Goal: Task Accomplishment & Management: Manage account settings

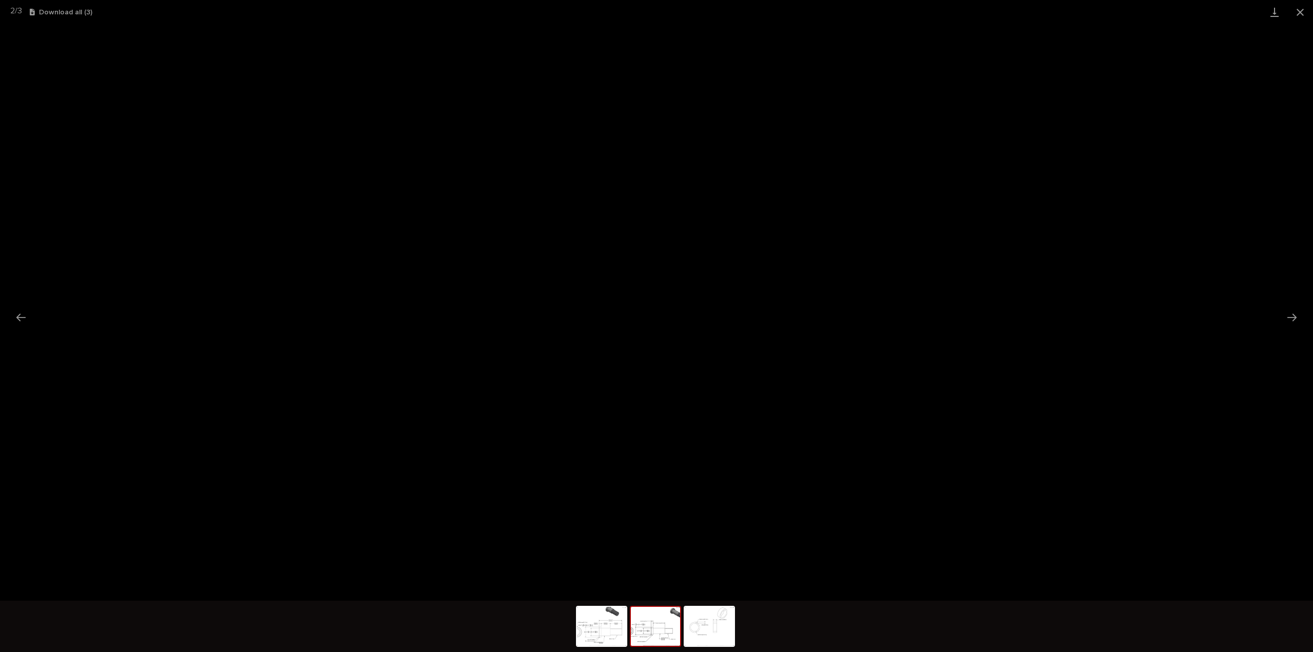
scroll to position [47, 0]
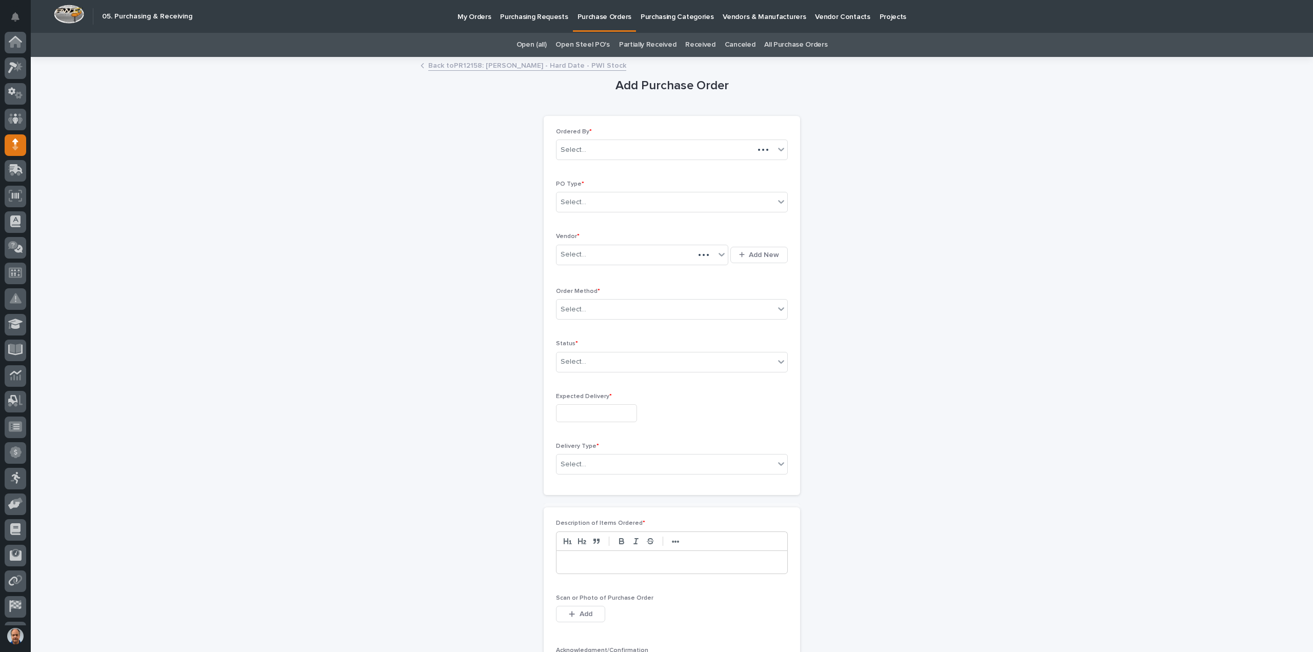
scroll to position [47, 0]
click at [515, 63] on link "Back to PR12158: [PERSON_NAME] - Hard Date - PWI Stock" at bounding box center [527, 65] width 198 height 12
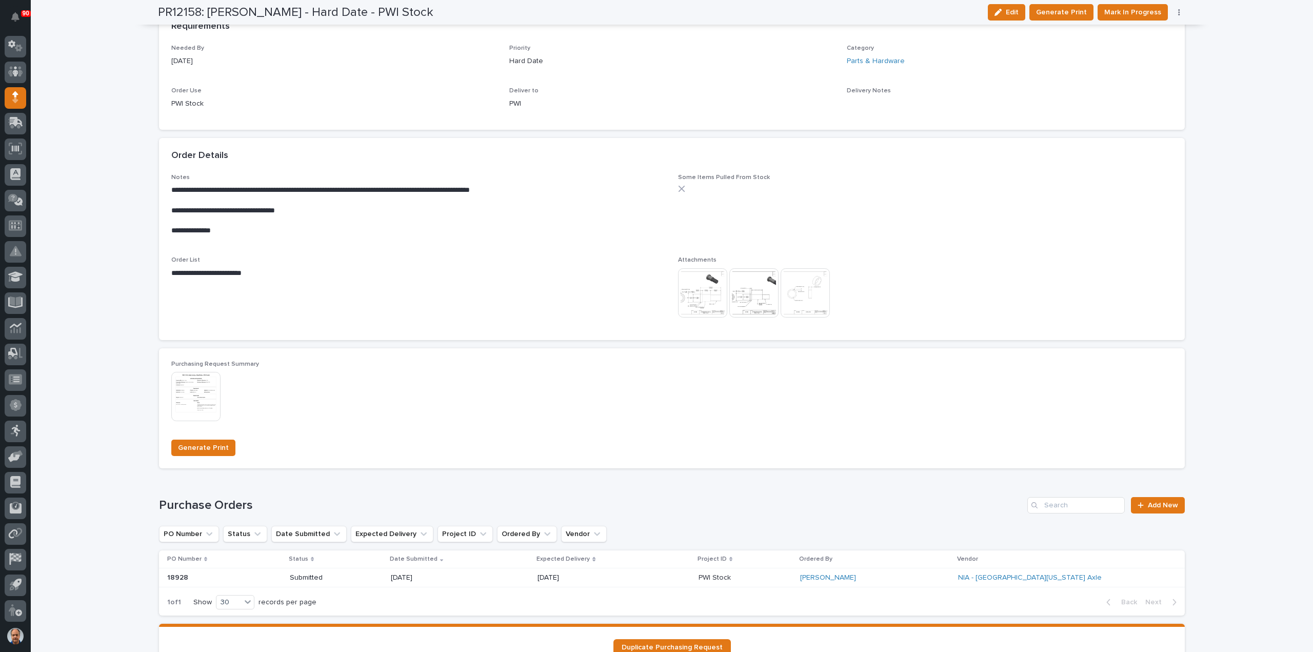
scroll to position [597, 0]
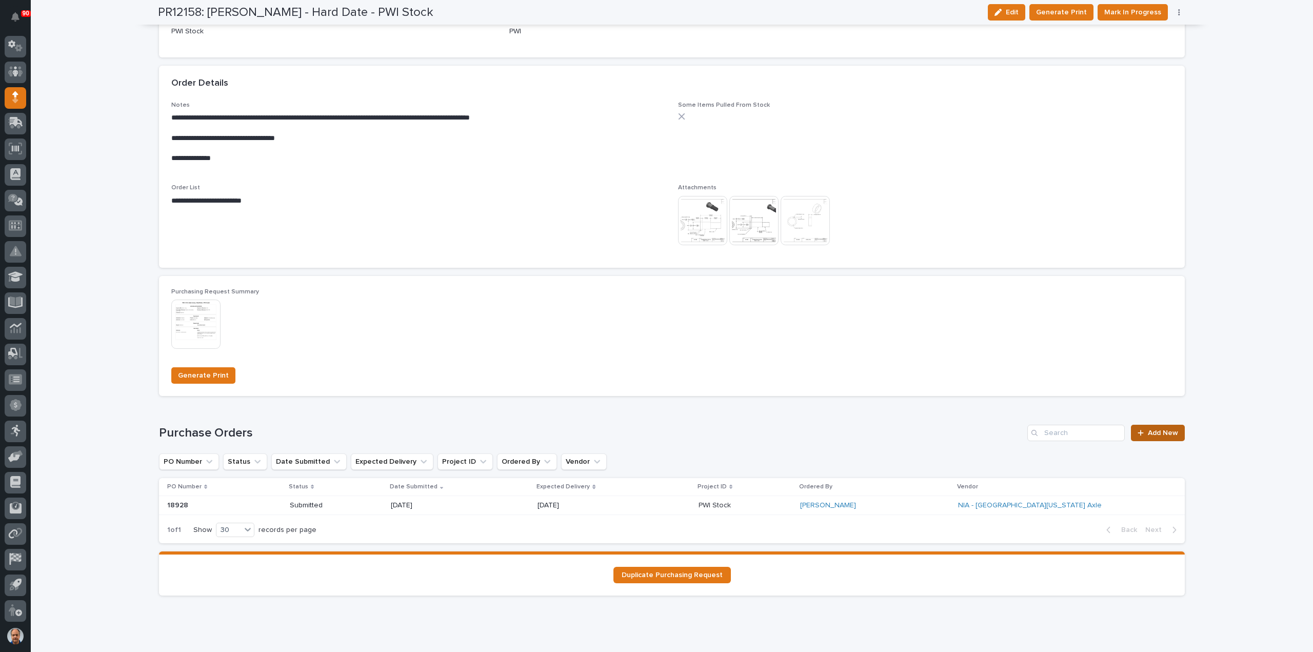
click at [1157, 431] on span "Add New" at bounding box center [1163, 432] width 30 height 7
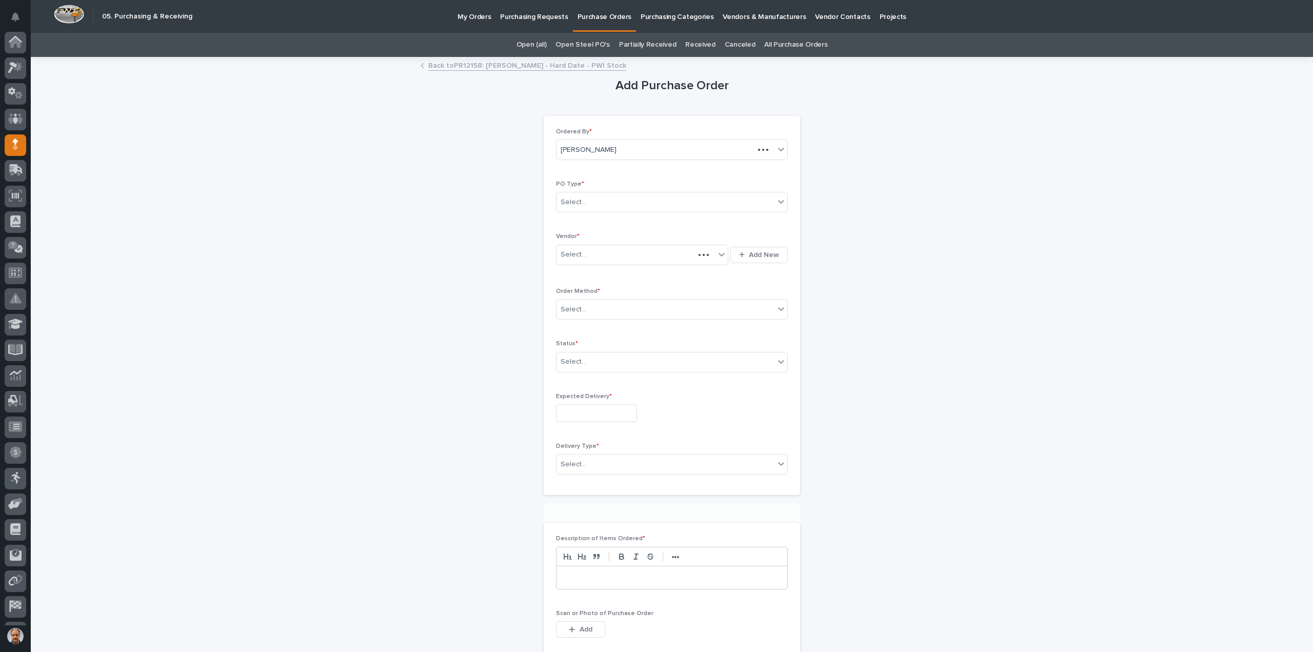
scroll to position [47, 0]
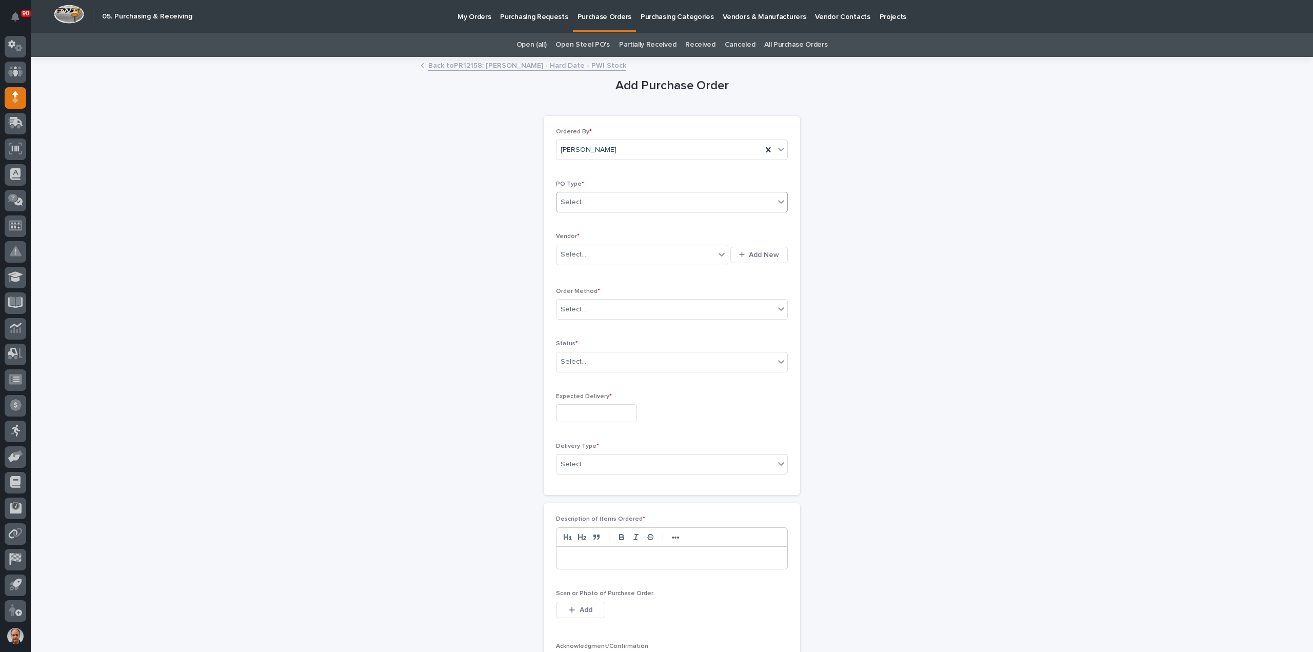
click at [612, 200] on div "Select..." at bounding box center [665, 202] width 218 height 17
click at [594, 238] on div "Paper" at bounding box center [667, 239] width 231 height 18
click at [605, 252] on div "Select..." at bounding box center [635, 254] width 158 height 17
type input "**"
click at [612, 270] on div "EPCO Sales" at bounding box center [638, 273] width 172 height 18
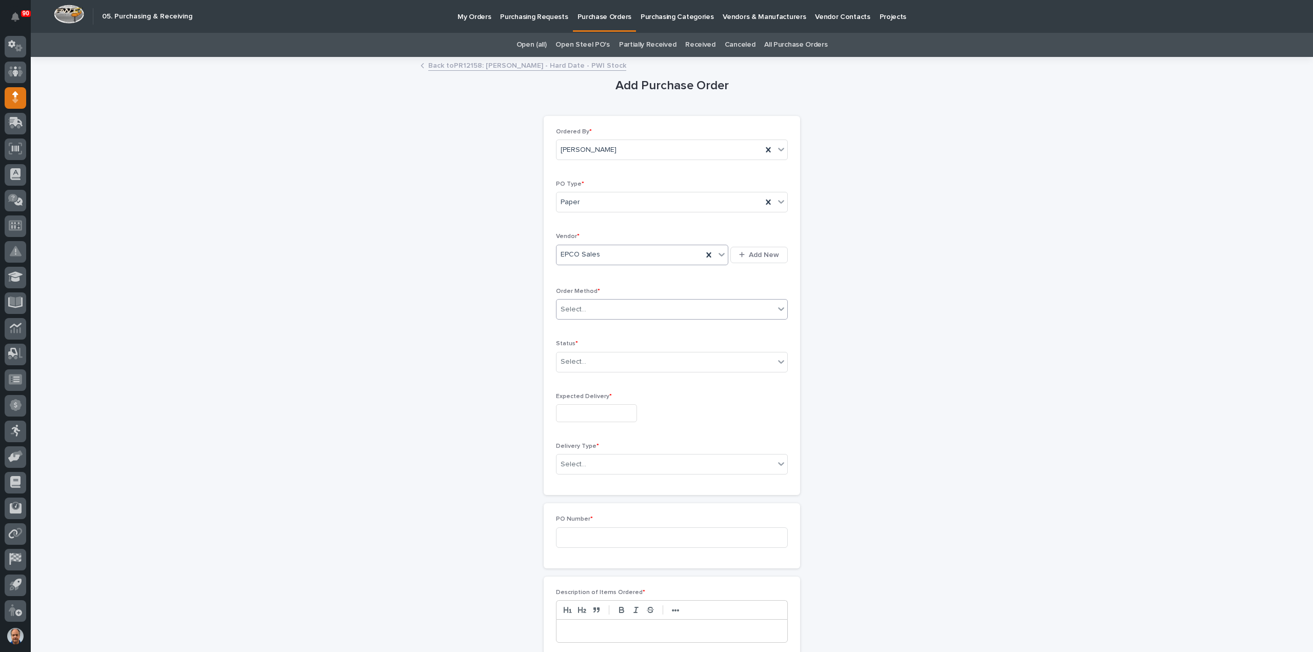
drag, startPoint x: 590, startPoint y: 303, endPoint x: 590, endPoint y: 310, distance: 7.2
click at [590, 303] on div "Select..." at bounding box center [665, 309] width 218 height 17
drag, startPoint x: 566, startPoint y: 344, endPoint x: 575, endPoint y: 353, distance: 13.1
click at [565, 344] on div "Email" at bounding box center [667, 345] width 231 height 18
click at [581, 356] on div "Select..." at bounding box center [665, 361] width 218 height 17
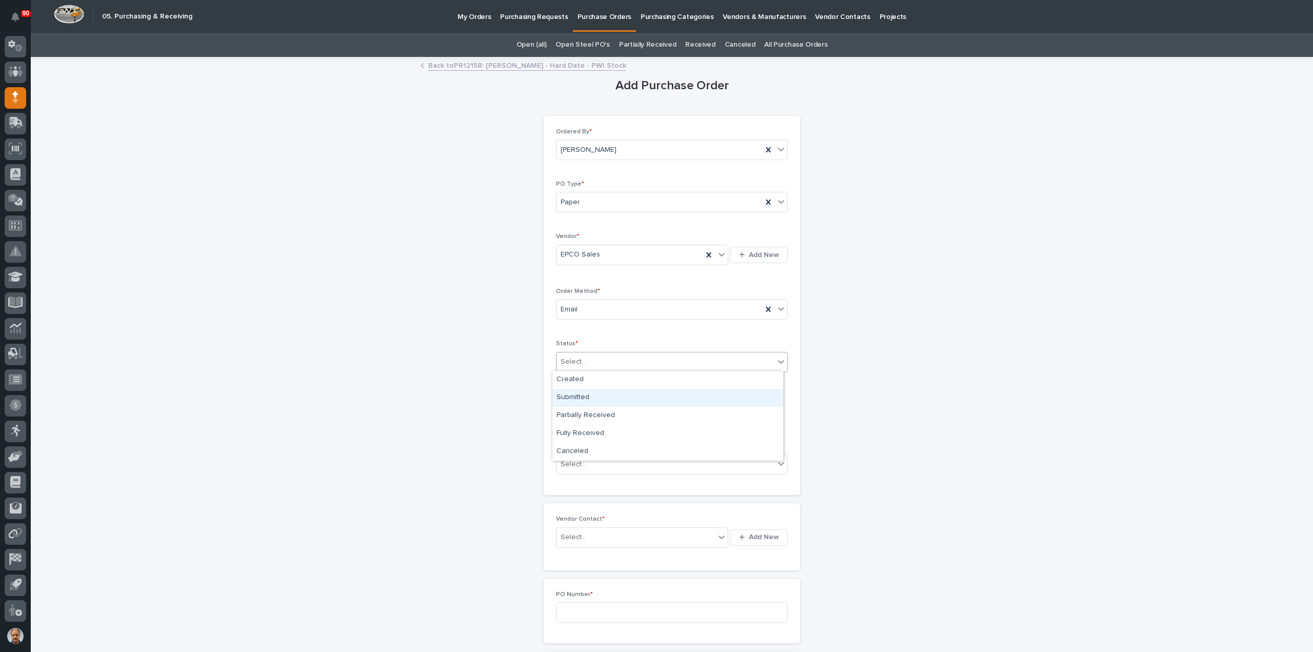
drag, startPoint x: 581, startPoint y: 388, endPoint x: 580, endPoint y: 397, distance: 8.8
click at [578, 393] on div "Submitted" at bounding box center [667, 398] width 231 height 18
click at [591, 407] on input "text" at bounding box center [596, 413] width 81 height 18
click at [624, 310] on div "12" at bounding box center [623, 311] width 14 height 14
type input "**********"
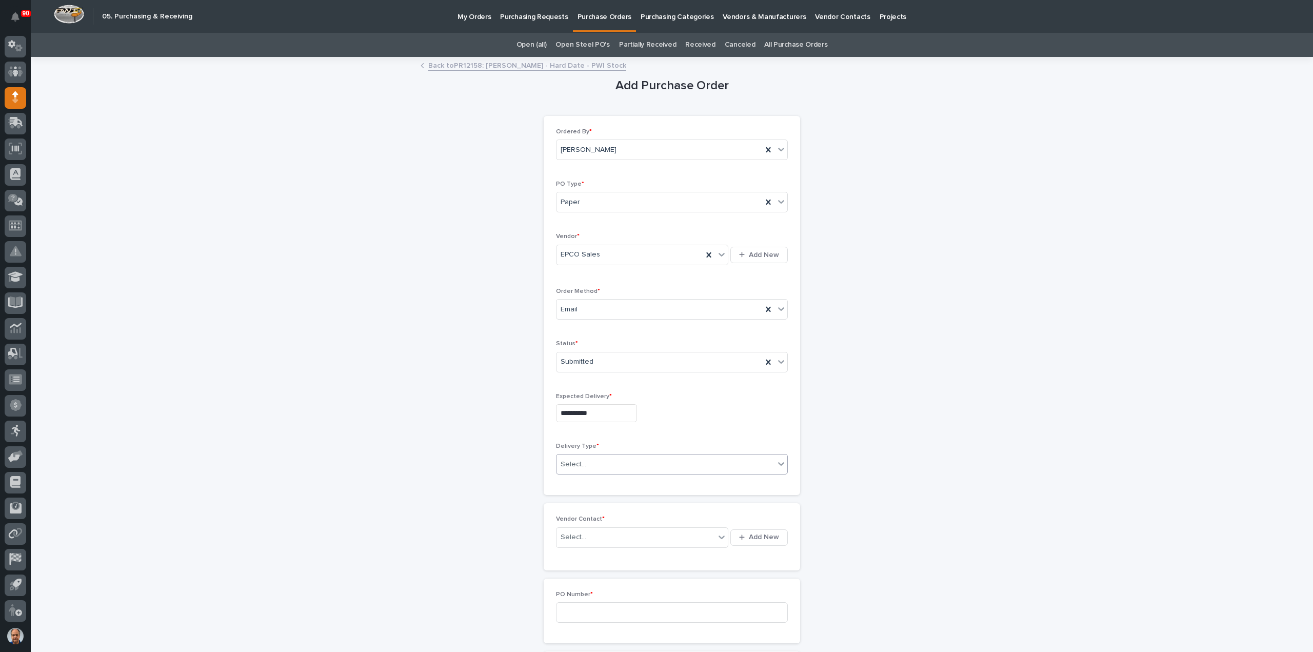
click at [600, 463] on div "Select..." at bounding box center [665, 464] width 218 height 17
click at [578, 481] on div "Deliver to PWI" at bounding box center [667, 481] width 231 height 18
click at [581, 536] on div "Select..." at bounding box center [635, 537] width 158 height 17
type input "**"
click at [581, 553] on div "EPCO Sales -" at bounding box center [638, 554] width 172 height 18
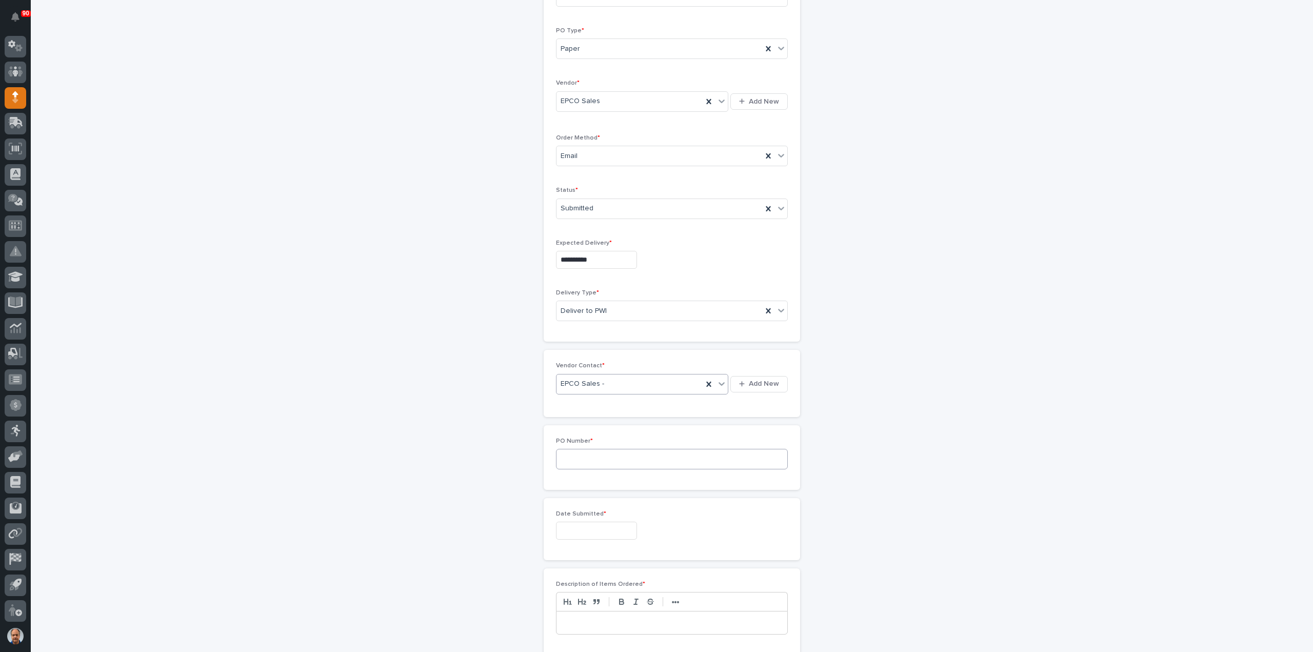
scroll to position [154, 0]
drag, startPoint x: 605, startPoint y: 458, endPoint x: 677, endPoint y: 453, distance: 72.0
click at [611, 458] on input at bounding box center [672, 458] width 232 height 21
type input "18929"
click at [600, 527] on input "text" at bounding box center [596, 530] width 81 height 18
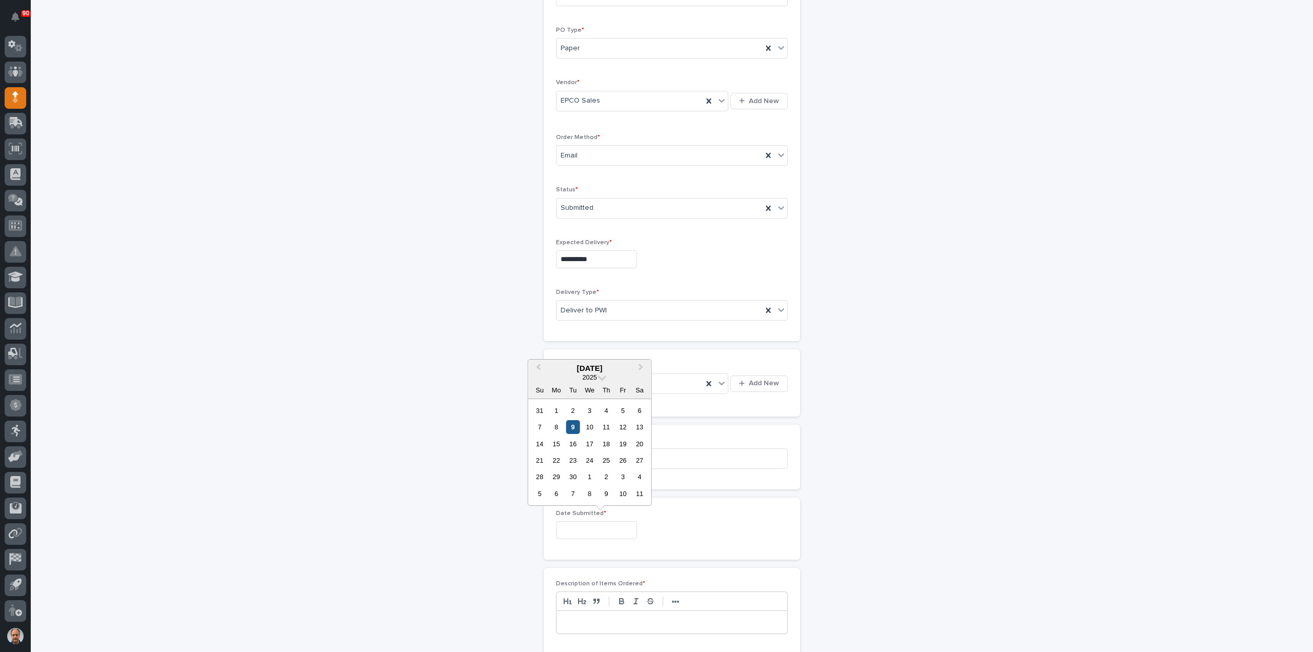
click at [571, 424] on div "9" at bounding box center [573, 427] width 14 height 14
type input "**********"
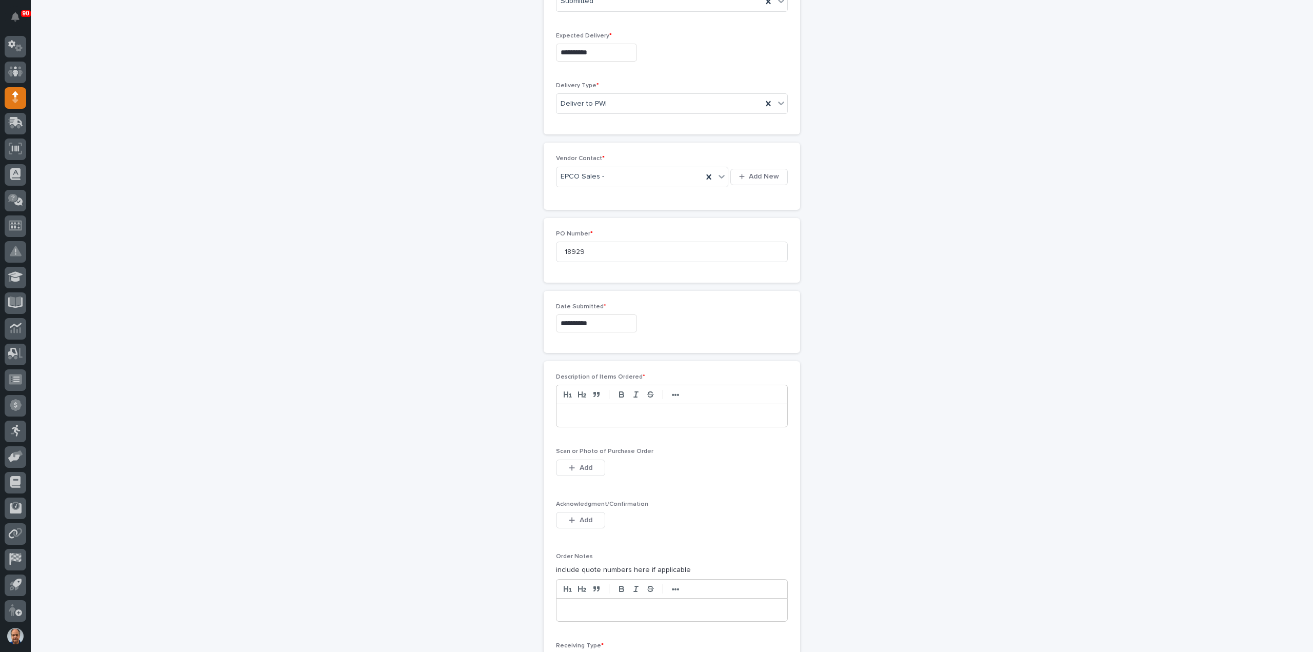
scroll to position [410, 0]
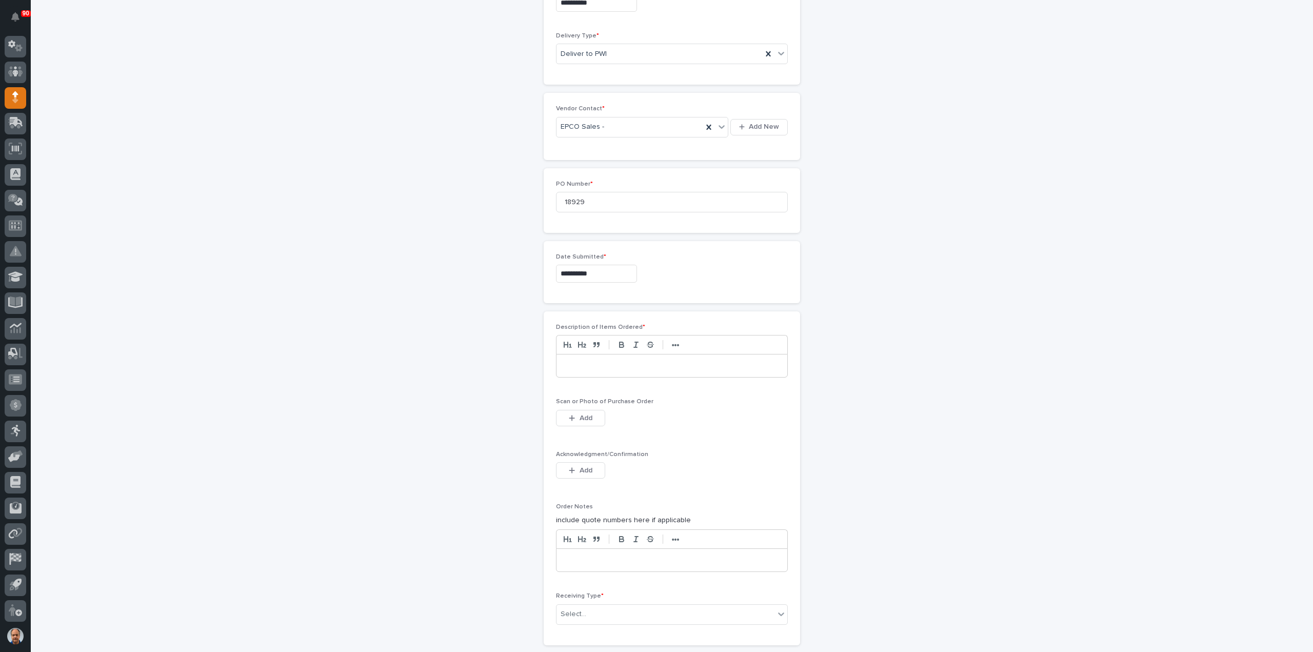
click at [583, 361] on p at bounding box center [671, 366] width 215 height 10
click at [591, 411] on button "Add" at bounding box center [580, 418] width 49 height 16
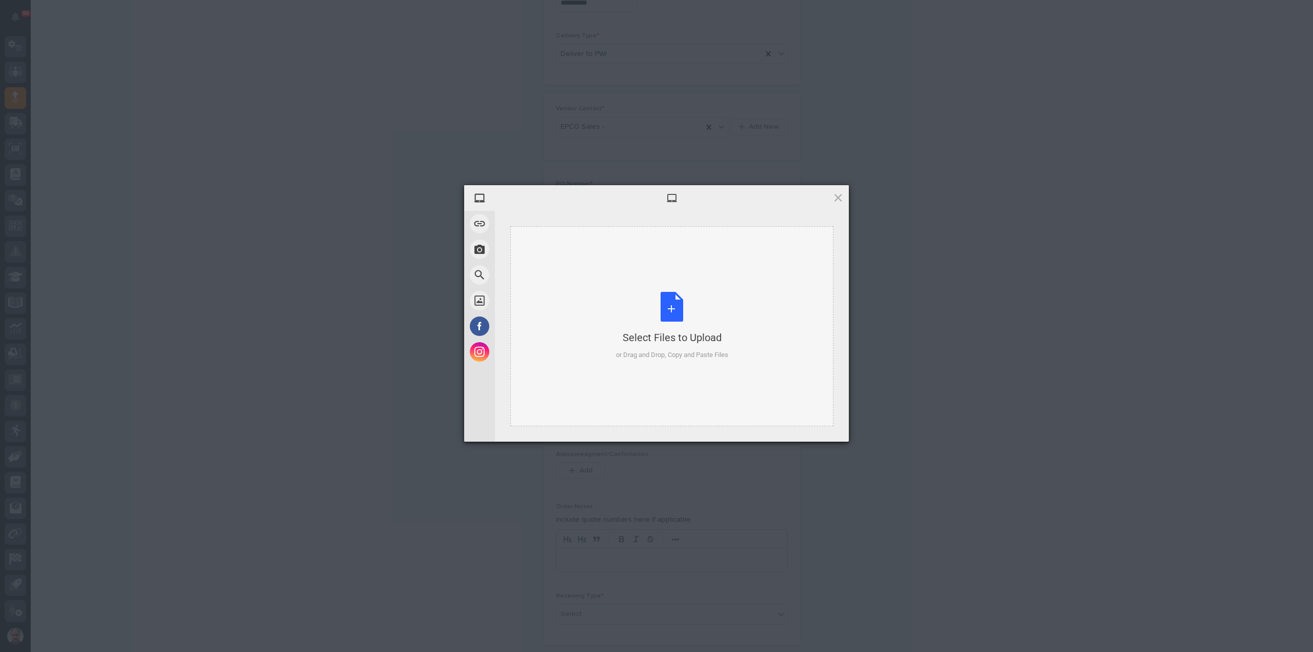
click at [675, 305] on div "Select Files to Upload or Drag and Drop, Copy and Paste Files" at bounding box center [672, 326] width 112 height 68
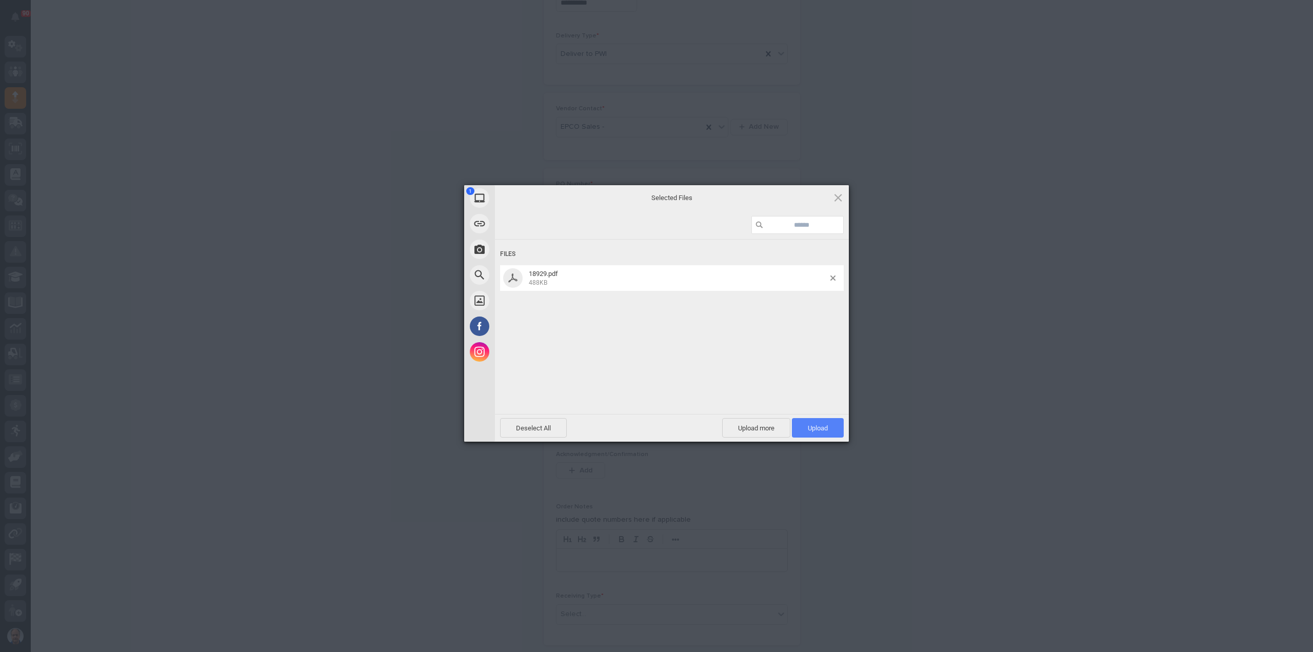
click at [817, 431] on span "Upload 1" at bounding box center [818, 428] width 20 height 8
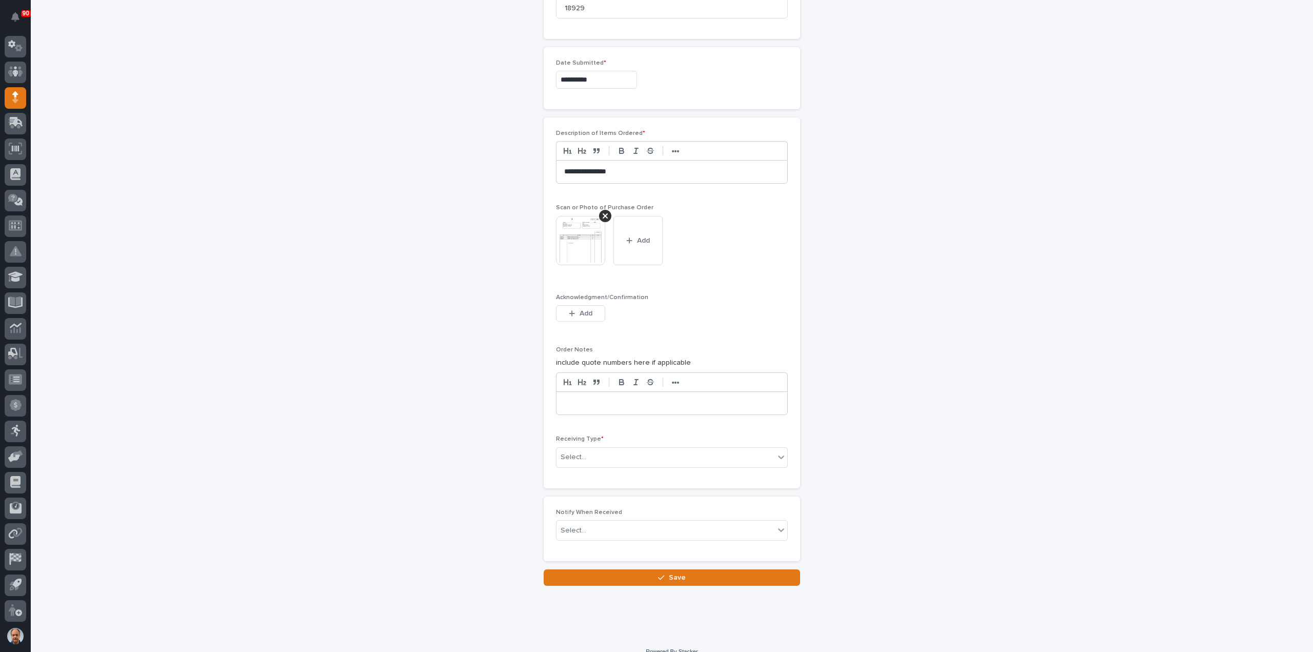
scroll to position [613, 0]
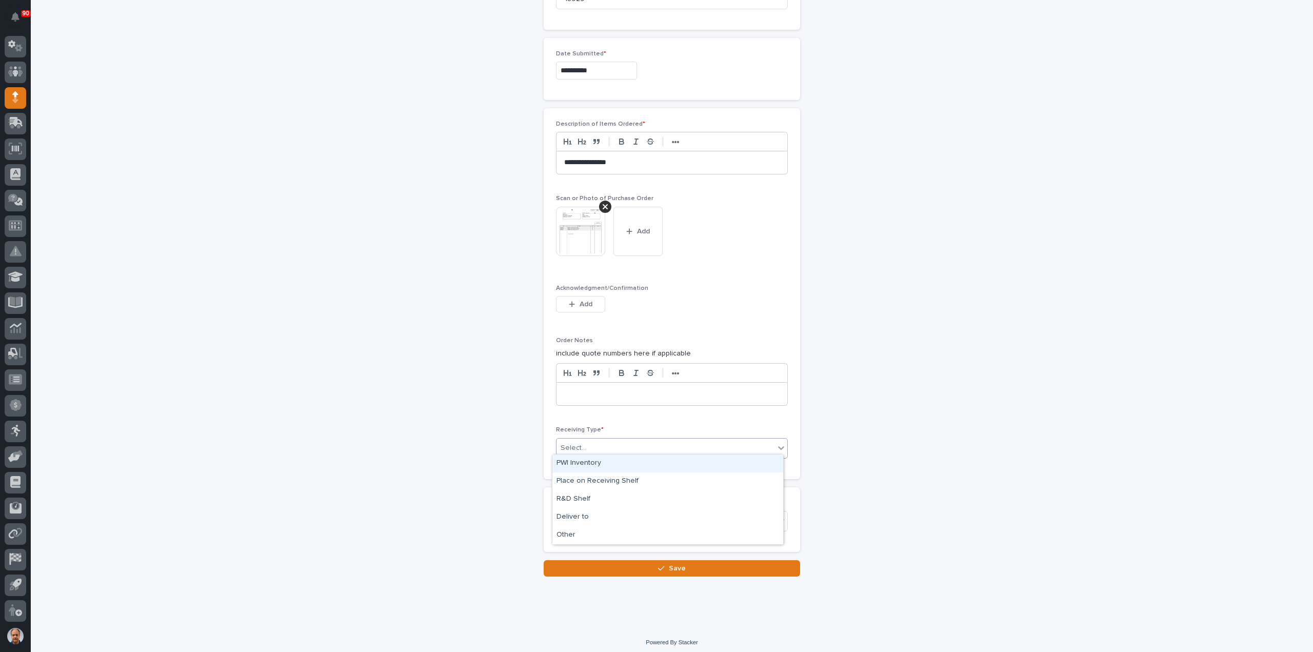
click at [625, 440] on div "Select..." at bounding box center [665, 448] width 218 height 17
click at [588, 517] on div "Deliver to" at bounding box center [667, 517] width 231 height 18
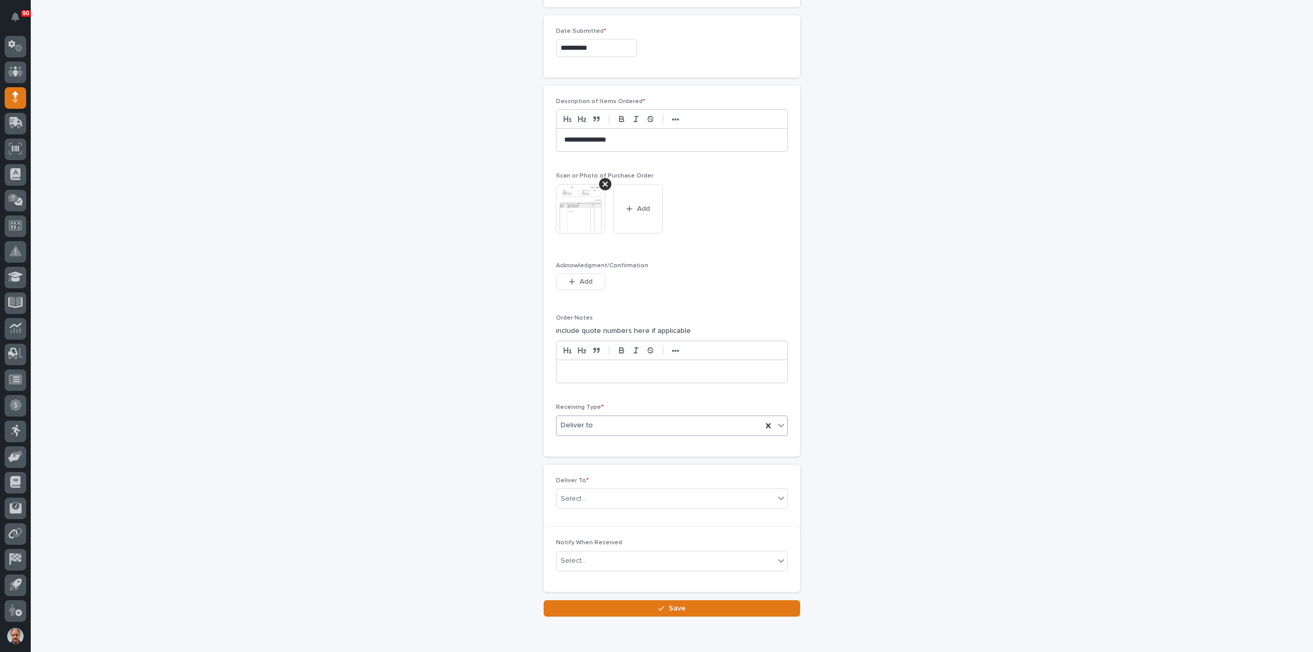
scroll to position [649, 0]
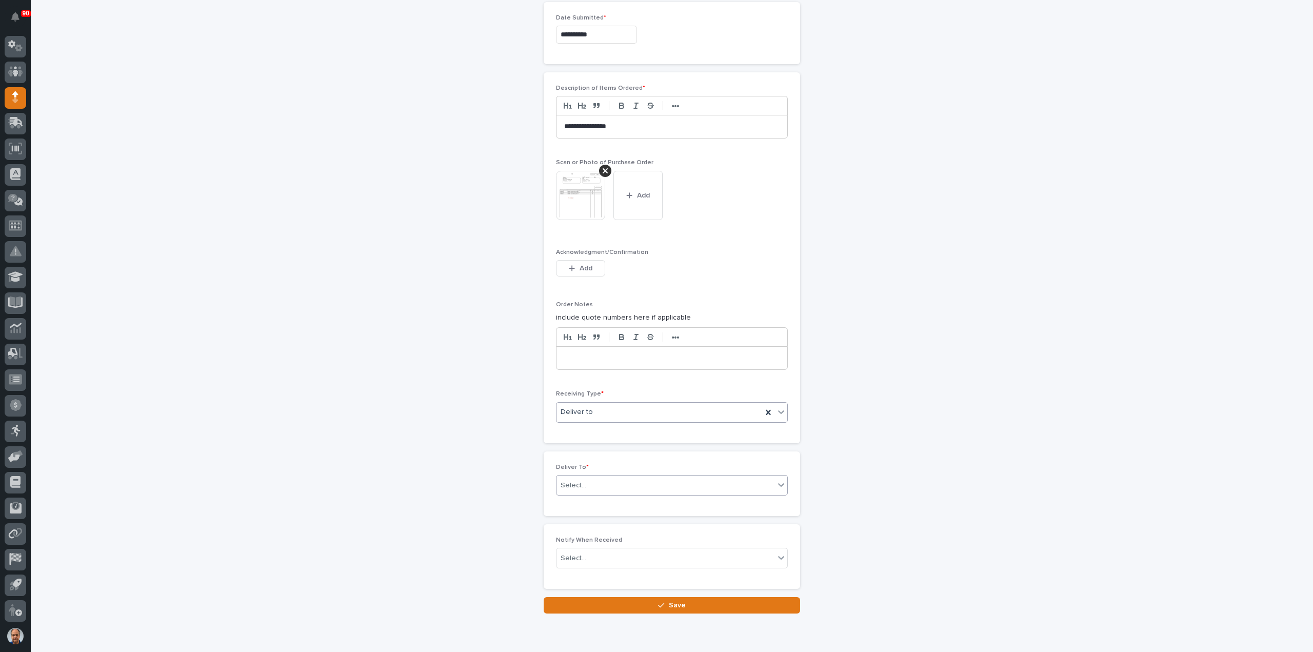
click at [603, 477] on div "Select..." at bounding box center [665, 485] width 218 height 17
type input "****"
click at [586, 515] on div "[PERSON_NAME] [PERSON_NAME]" at bounding box center [667, 518] width 231 height 18
click at [673, 601] on span "Save" at bounding box center [677, 605] width 17 height 9
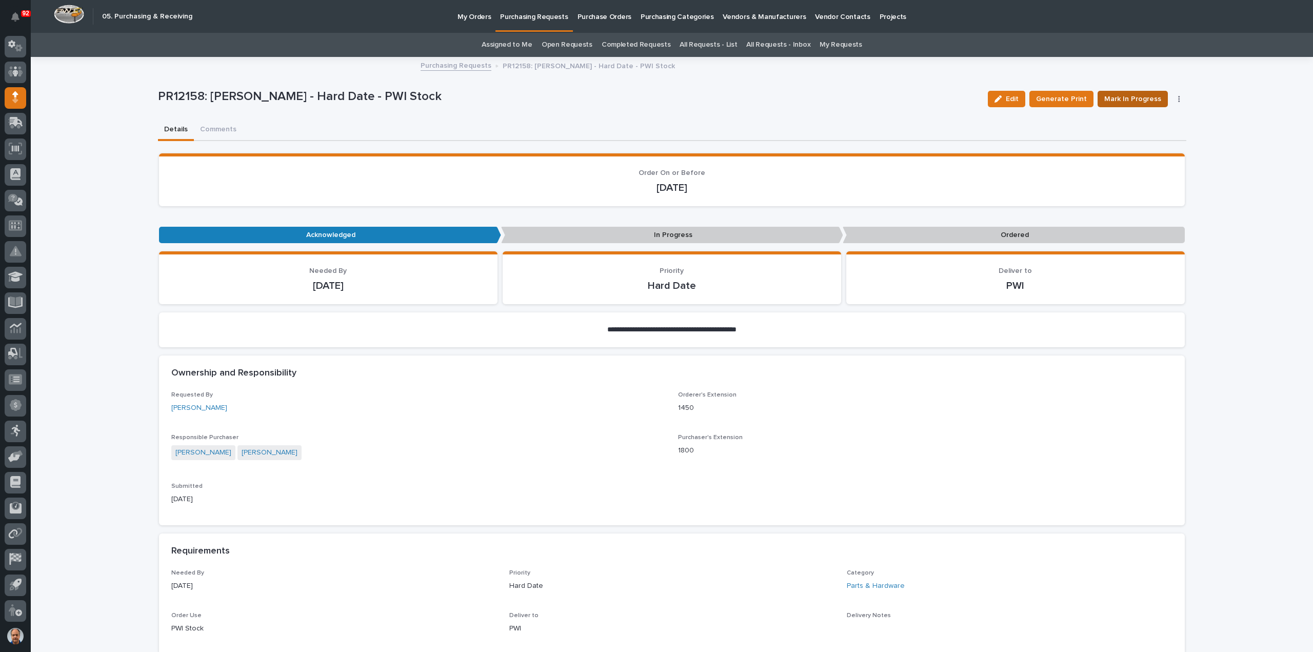
click at [1144, 93] on span "Mark In Progress" at bounding box center [1132, 99] width 57 height 12
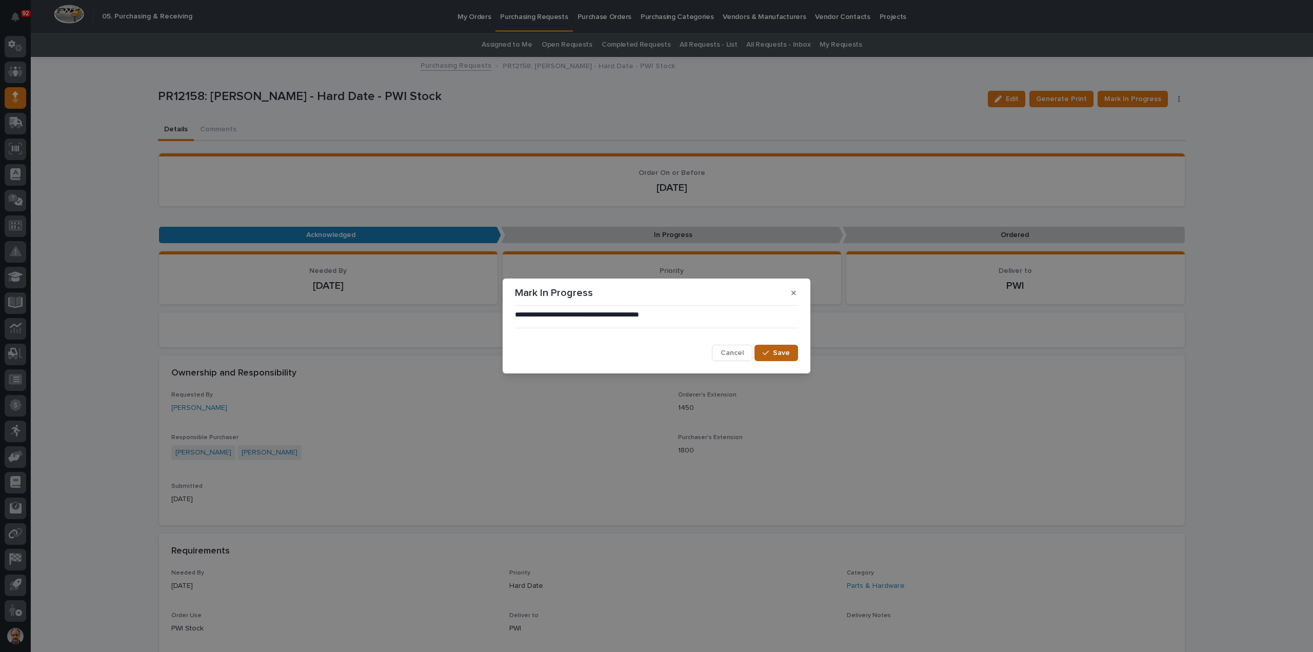
click at [771, 348] on button "Save" at bounding box center [776, 353] width 44 height 16
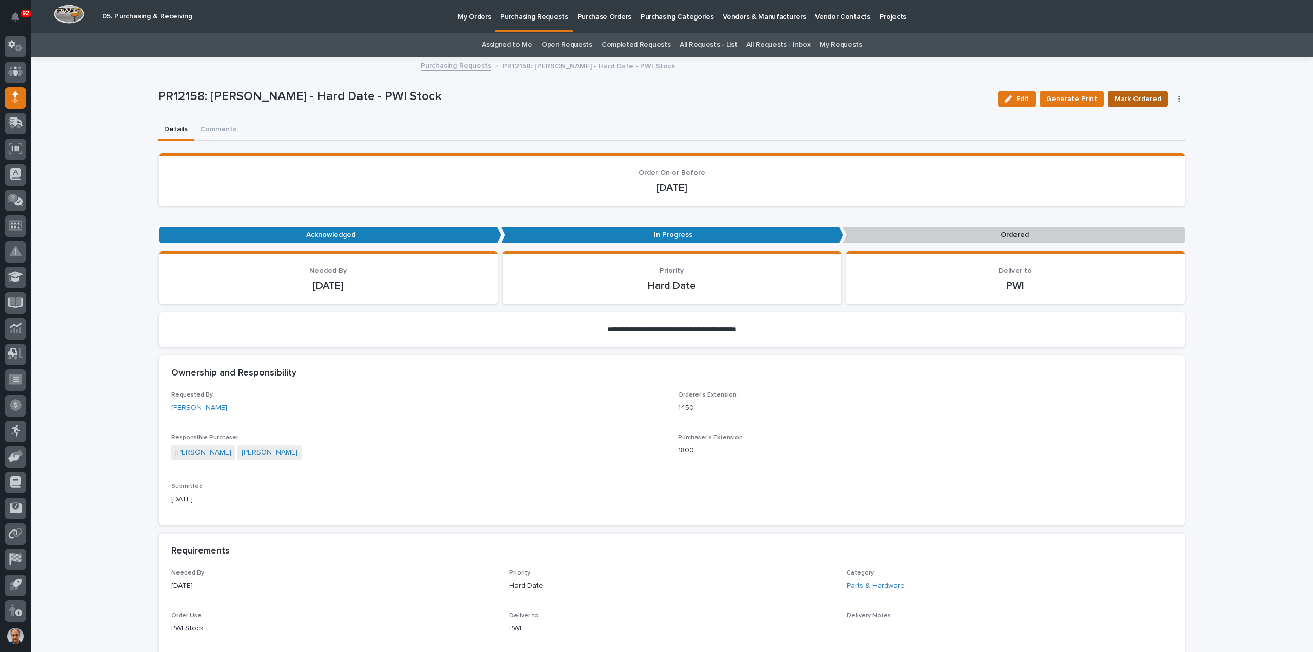
click at [1138, 98] on span "Mark Ordered" at bounding box center [1137, 99] width 47 height 12
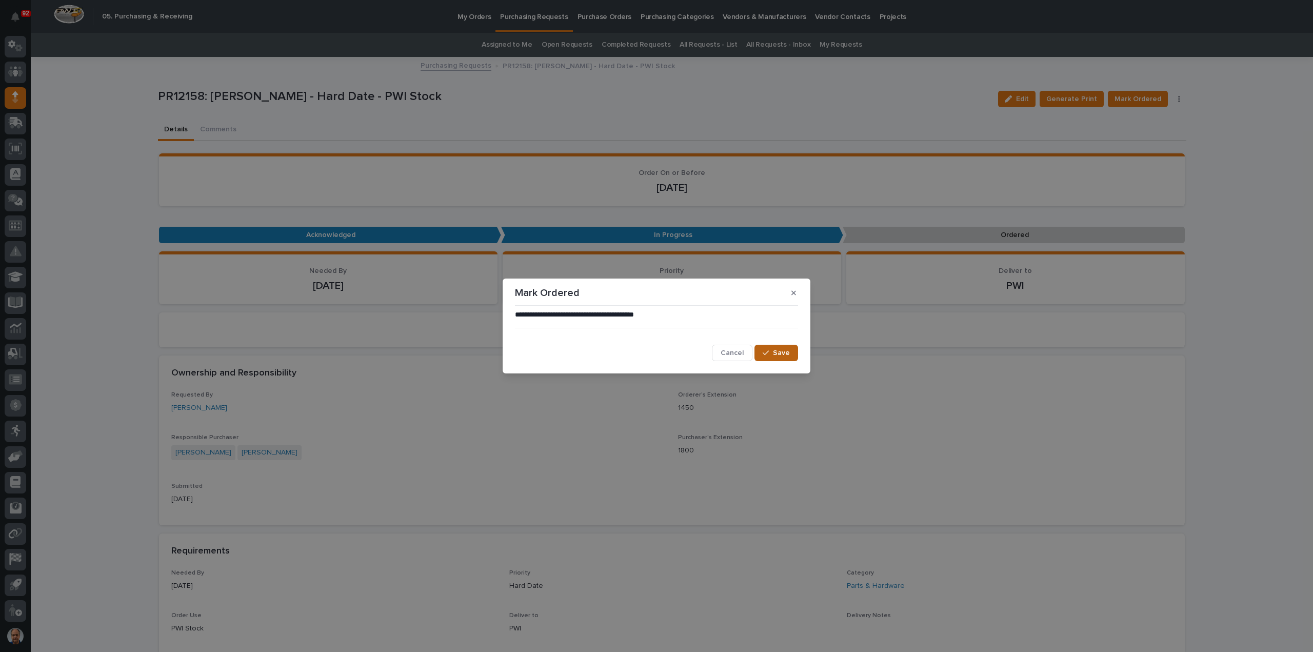
click at [784, 351] on span "Save" at bounding box center [781, 352] width 17 height 9
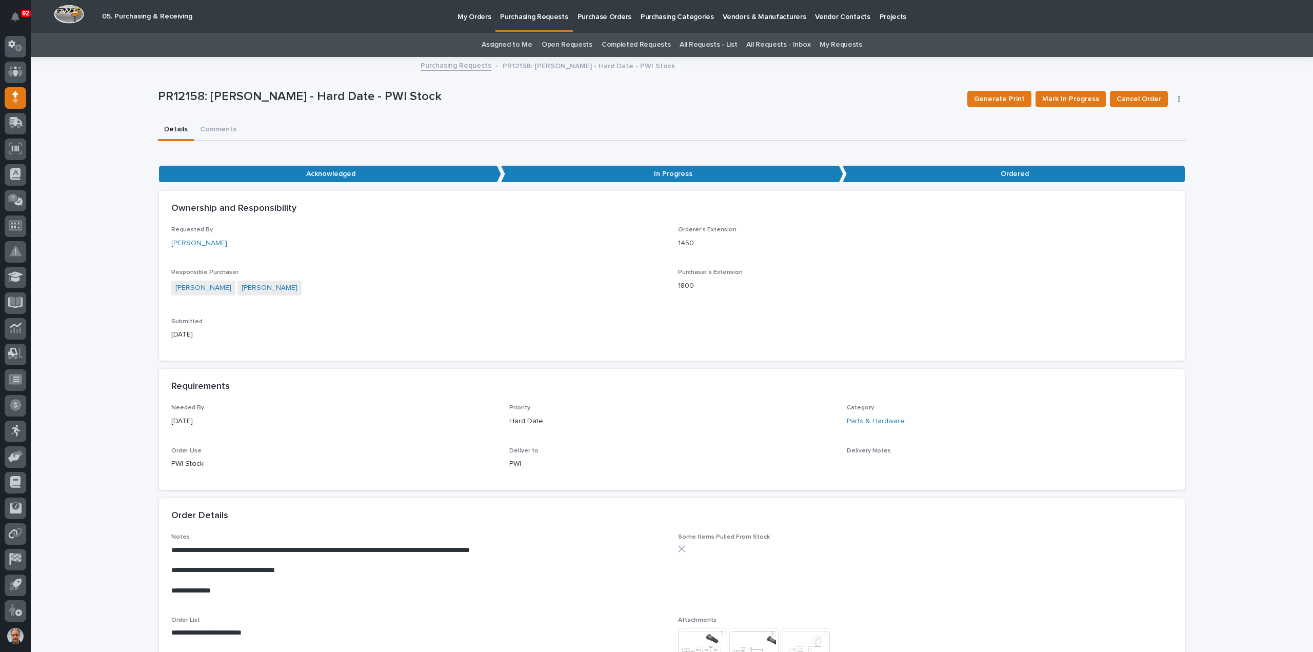
click at [531, 17] on p "Purchasing Requests" at bounding box center [534, 11] width 68 height 22
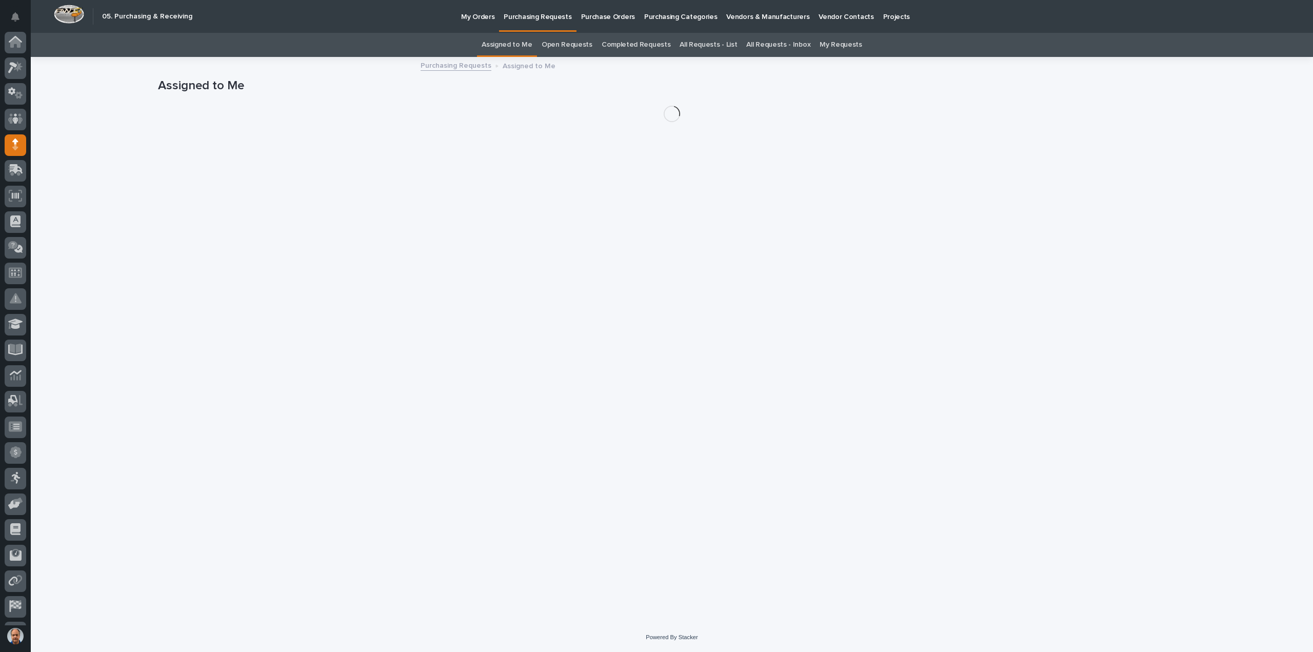
scroll to position [47, 0]
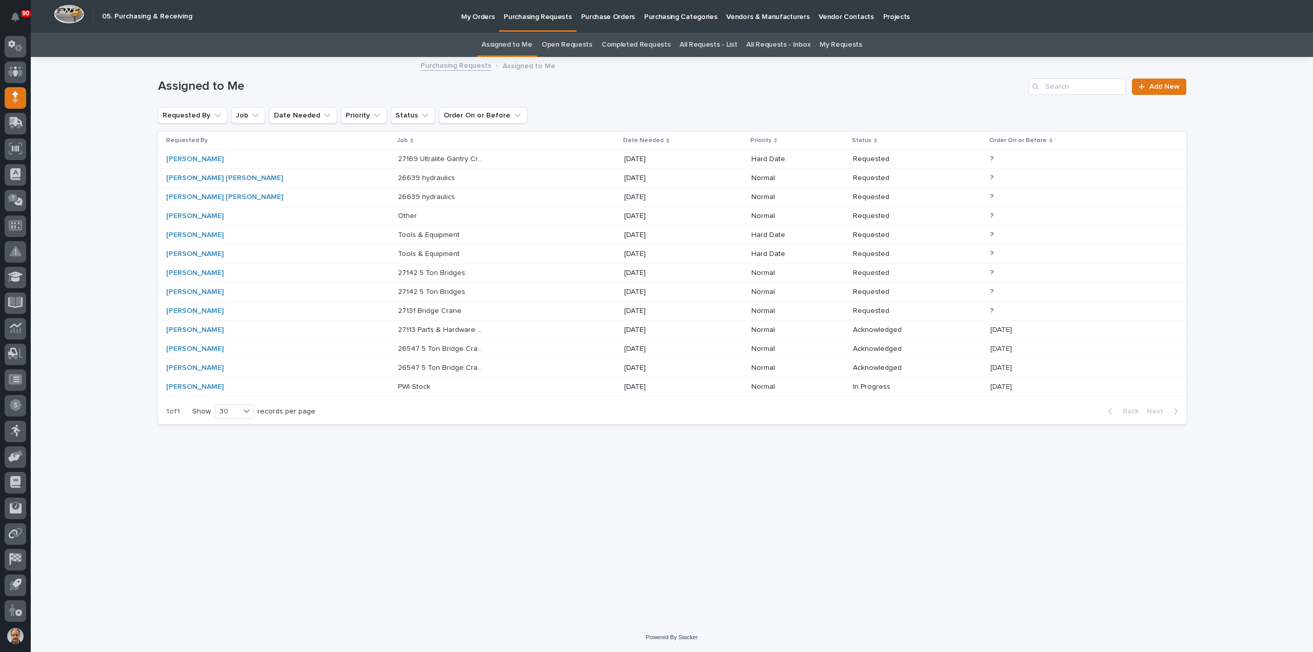
click at [701, 44] on link "All Requests - List" at bounding box center [708, 45] width 57 height 24
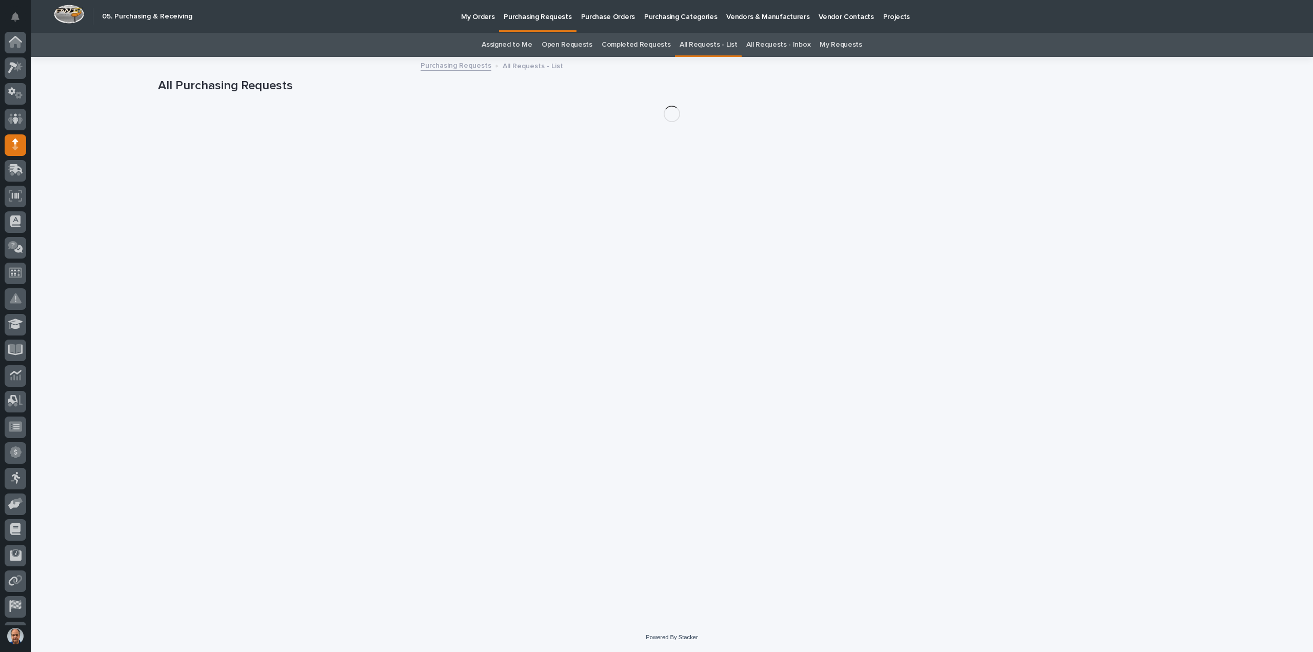
scroll to position [47, 0]
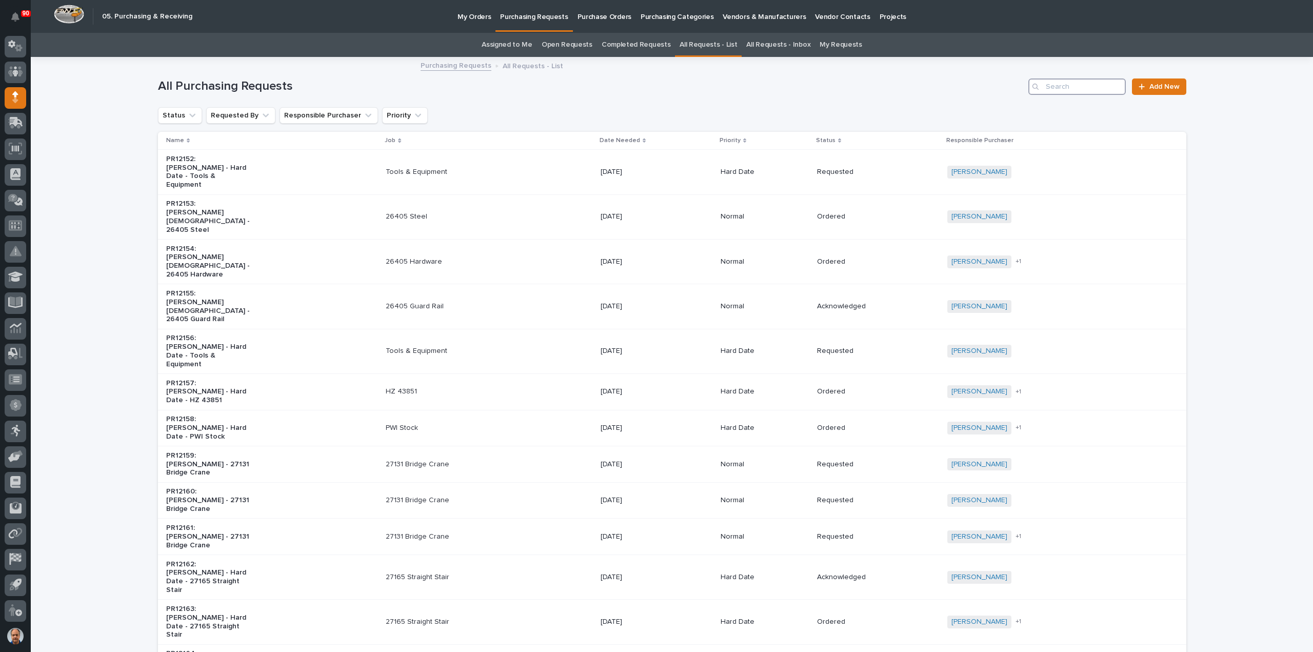
click at [1068, 89] on input "Search" at bounding box center [1076, 86] width 97 height 16
type input "18817"
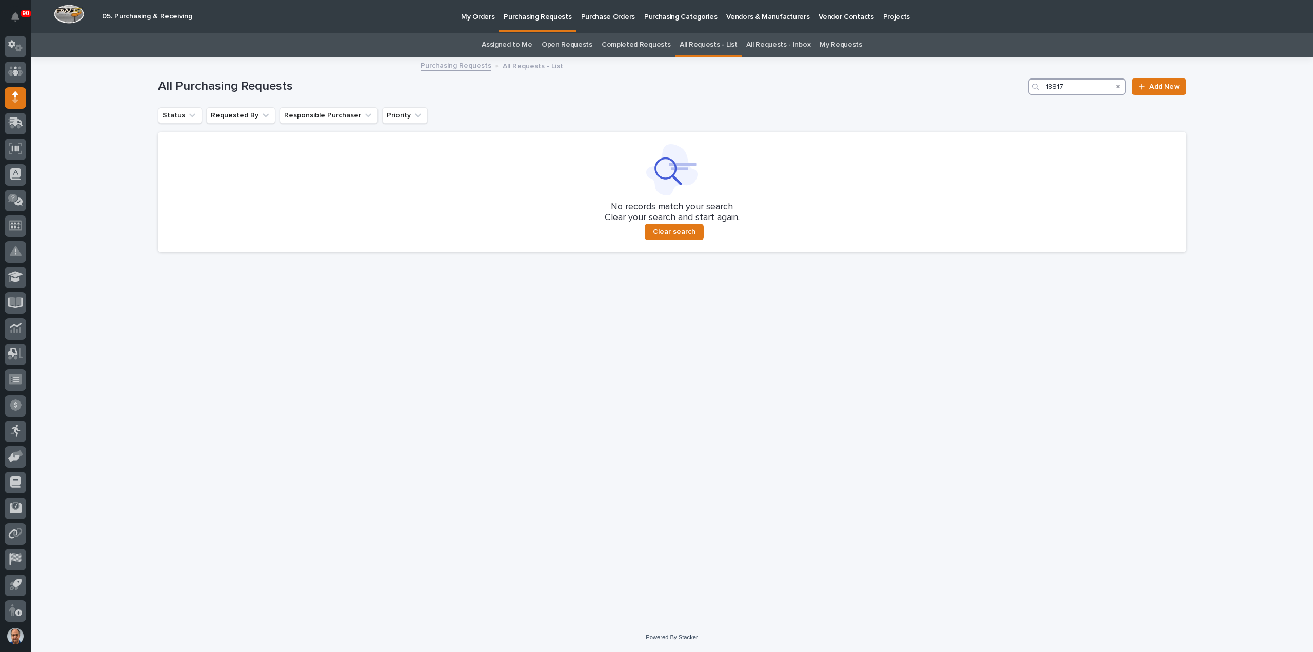
click at [1047, 86] on input "18817" at bounding box center [1076, 86] width 97 height 16
click at [1073, 88] on input "18817" at bounding box center [1076, 86] width 97 height 16
click at [1047, 85] on input "18817" at bounding box center [1076, 86] width 97 height 16
drag, startPoint x: 1069, startPoint y: 86, endPoint x: 1017, endPoint y: 84, distance: 51.8
click at [1017, 84] on div "All Purchasing Requests 18817 Add New" at bounding box center [672, 86] width 1028 height 16
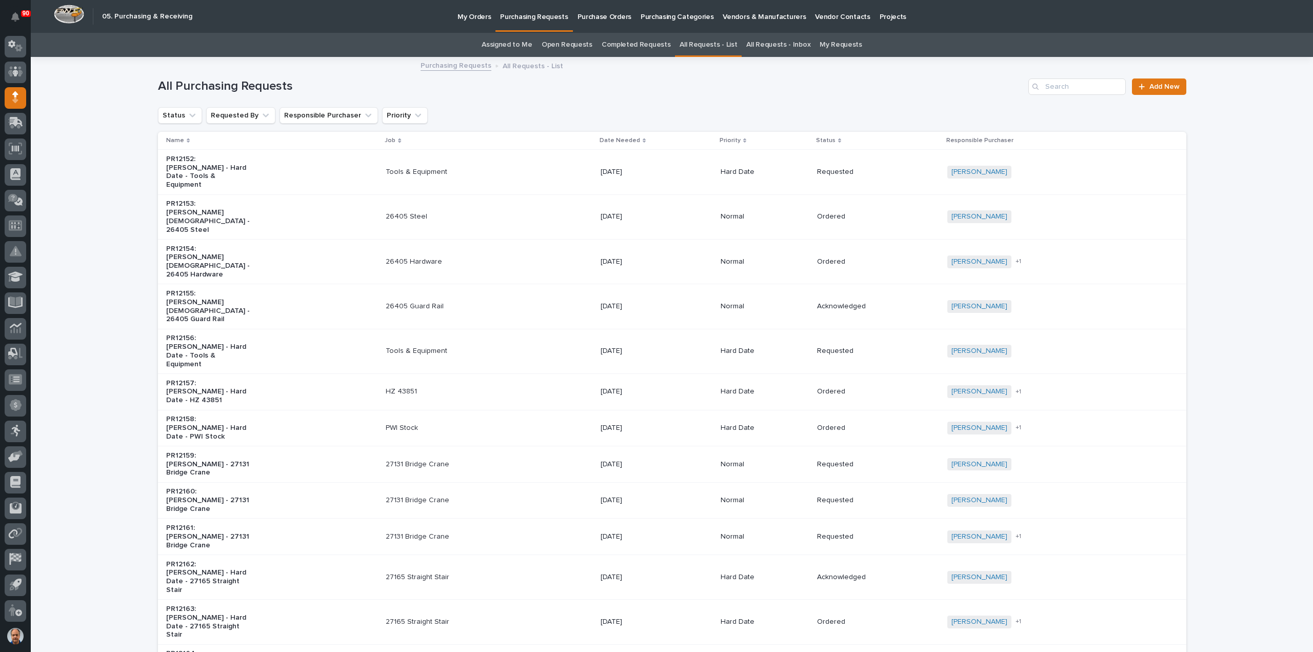
click at [470, 15] on p "My Orders" at bounding box center [473, 11] width 33 height 22
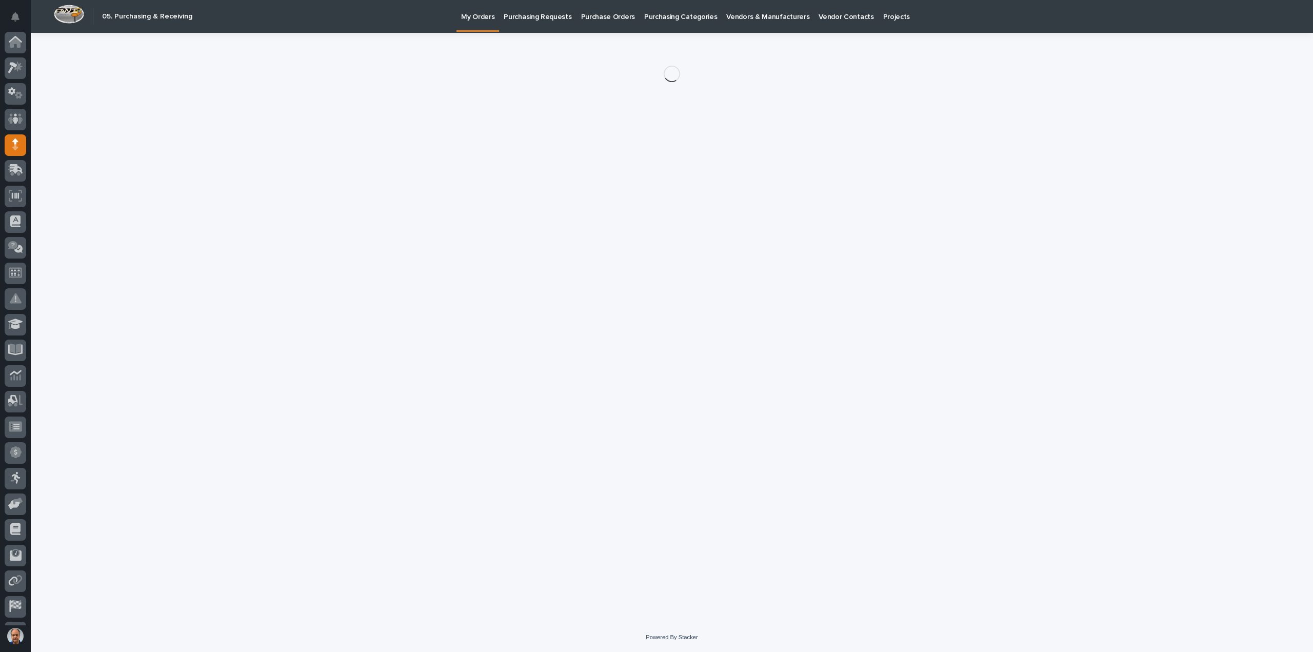
scroll to position [47, 0]
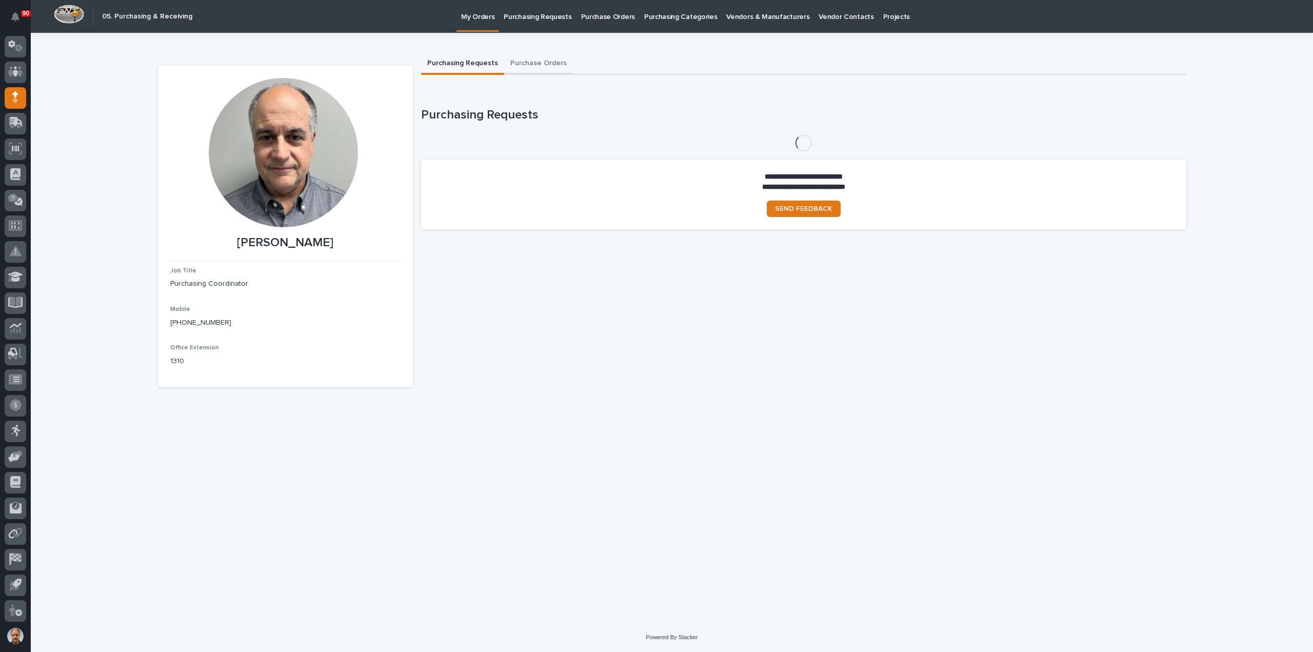
click at [513, 64] on button "Purchase Orders" at bounding box center [538, 64] width 69 height 22
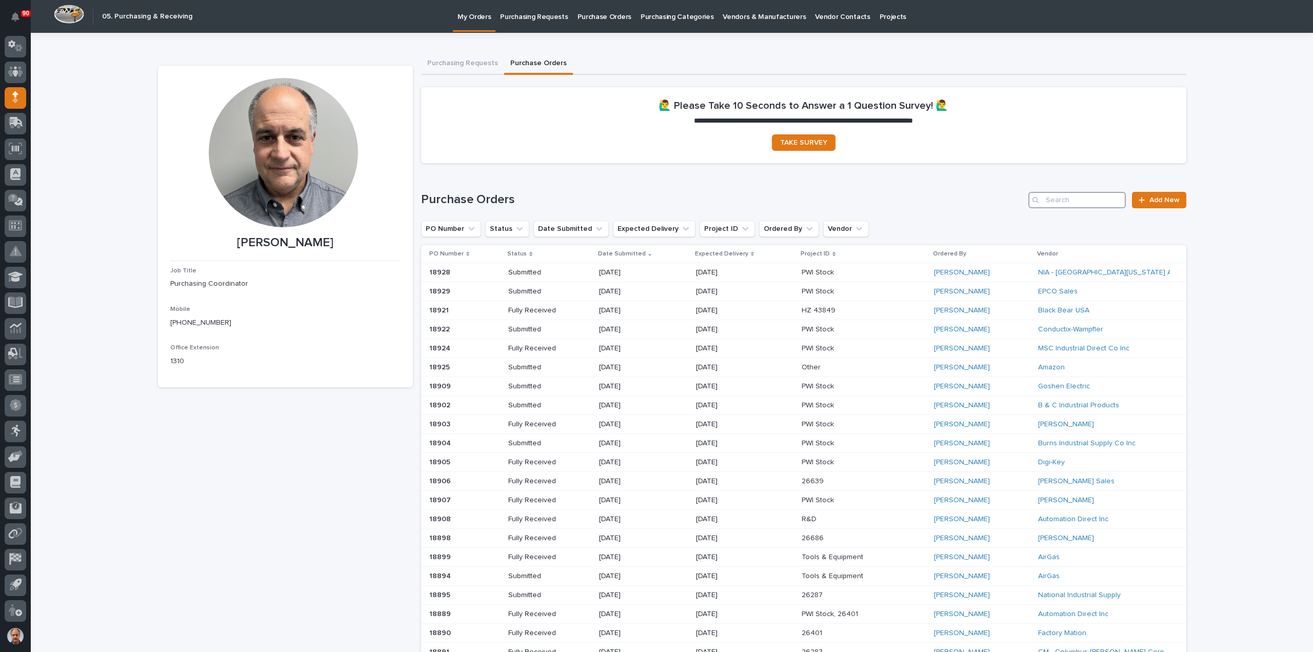
click at [1073, 200] on input "Search" at bounding box center [1076, 200] width 97 height 16
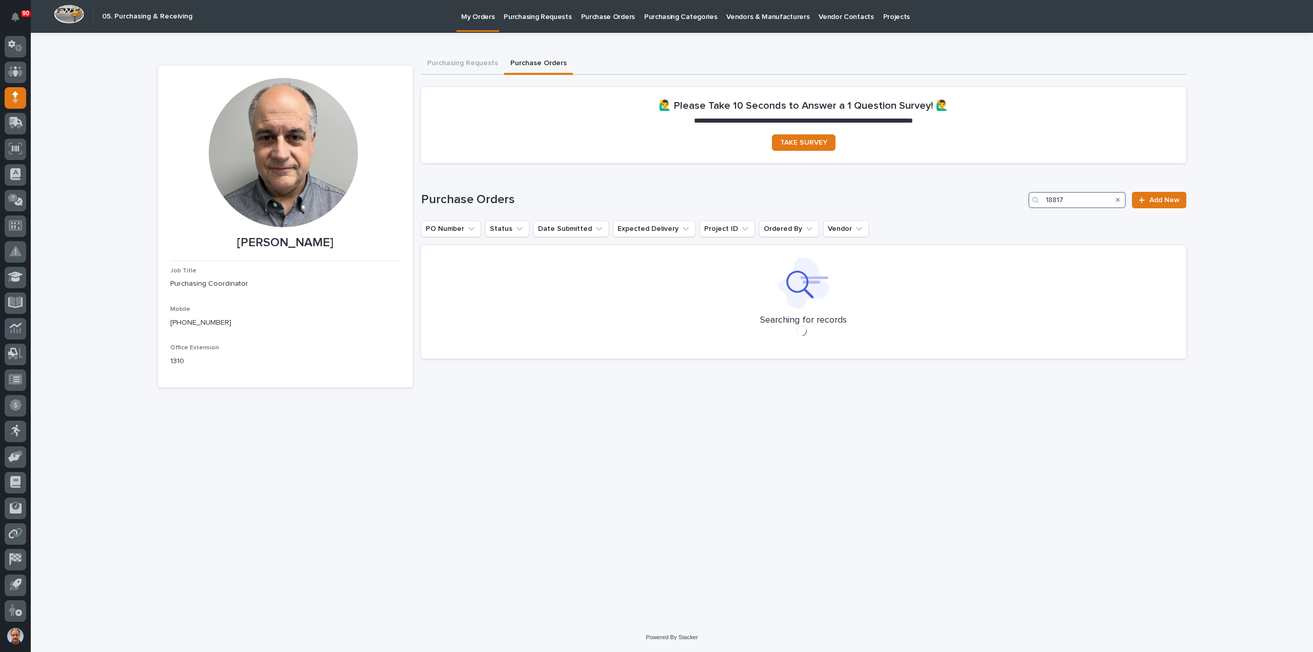
type input "18817"
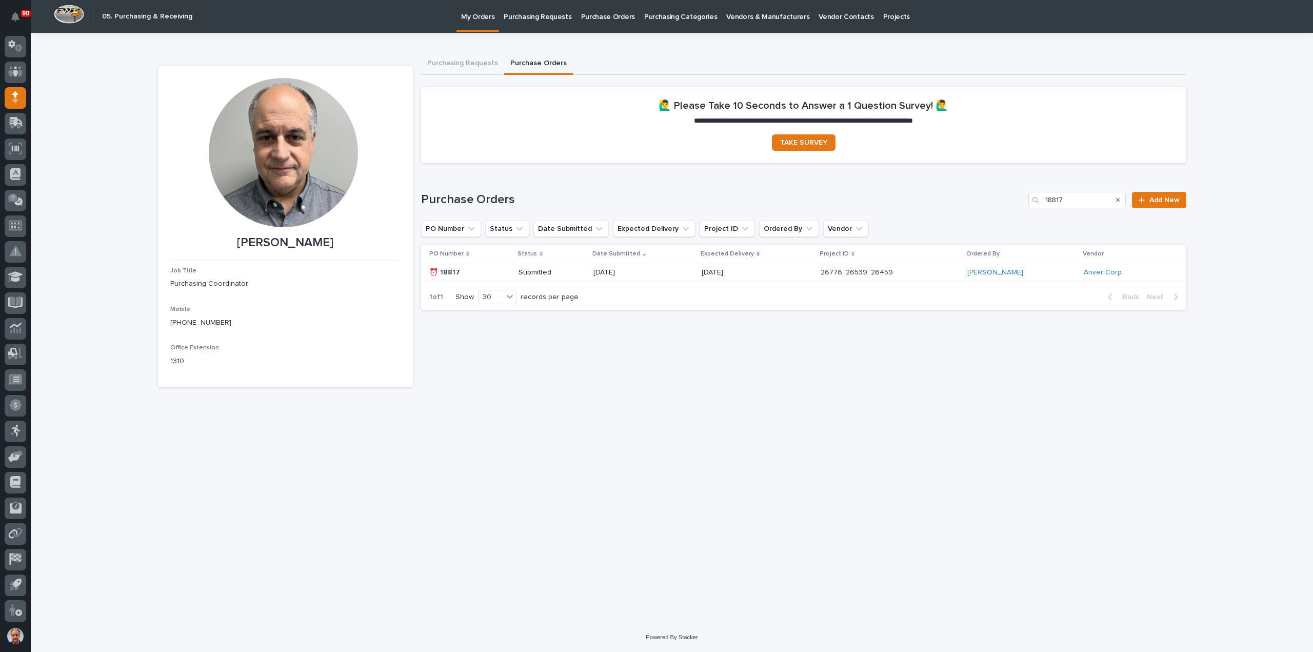
click at [739, 272] on p "[DATE]" at bounding box center [738, 272] width 73 height 9
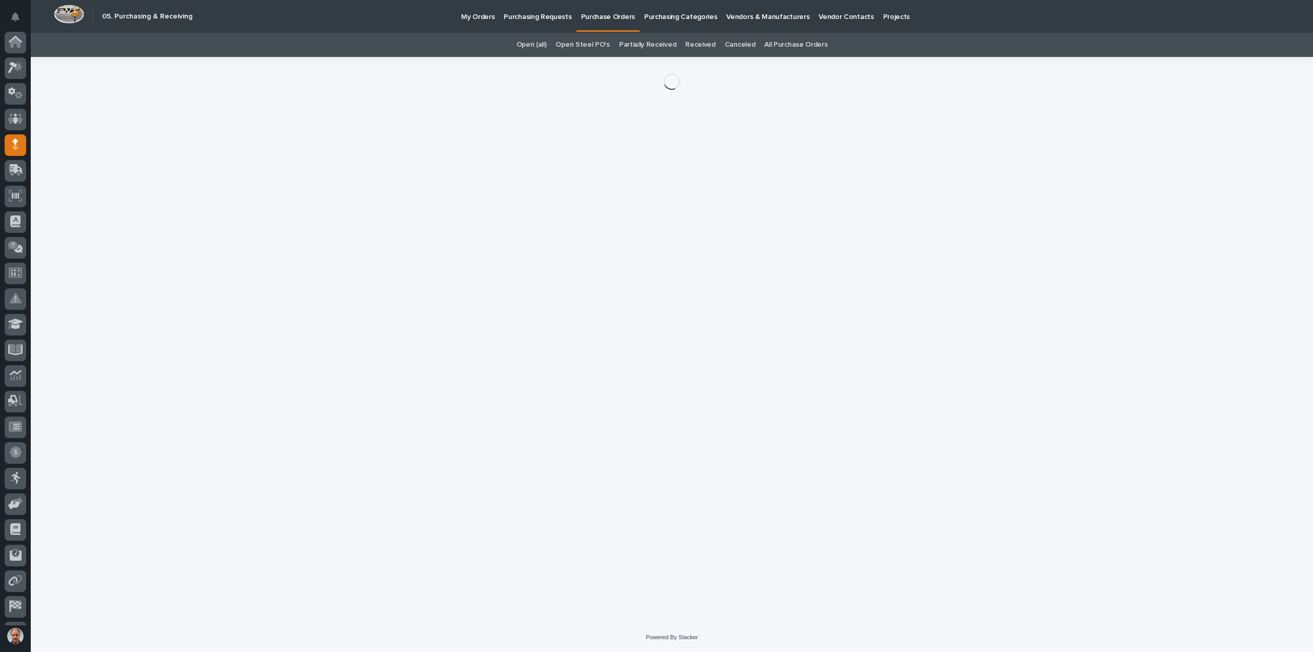
scroll to position [47, 0]
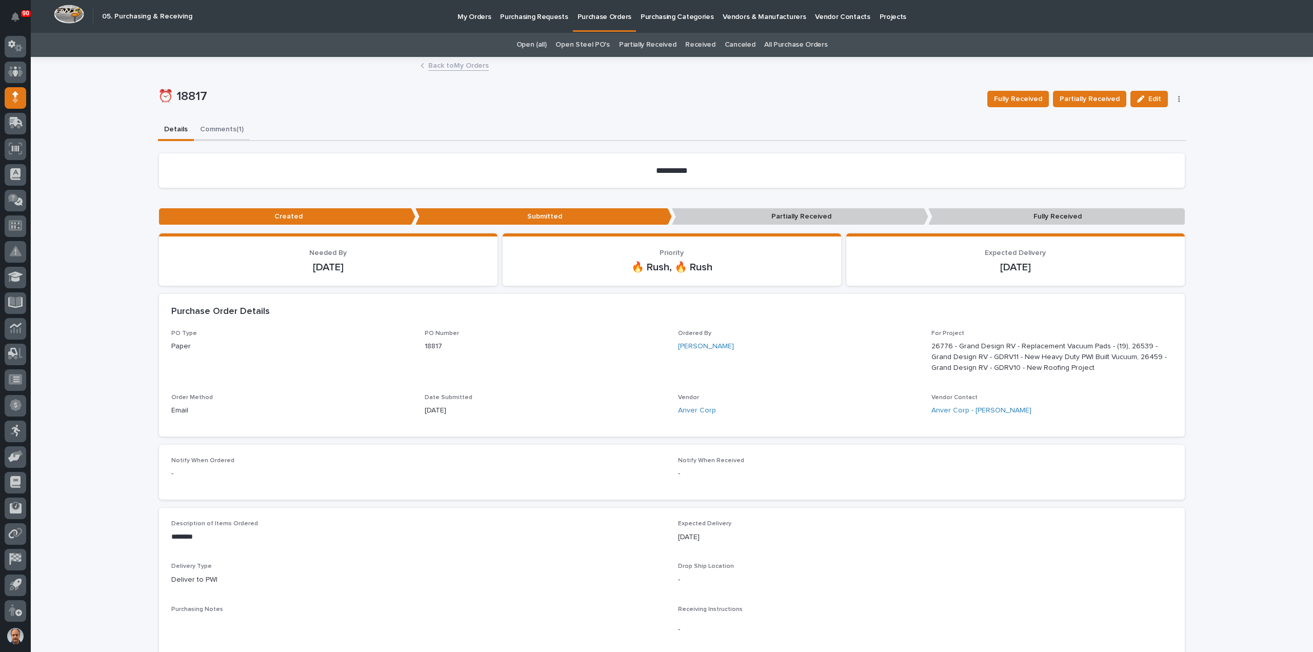
click at [219, 129] on button "Comments (1)" at bounding box center [222, 131] width 56 height 22
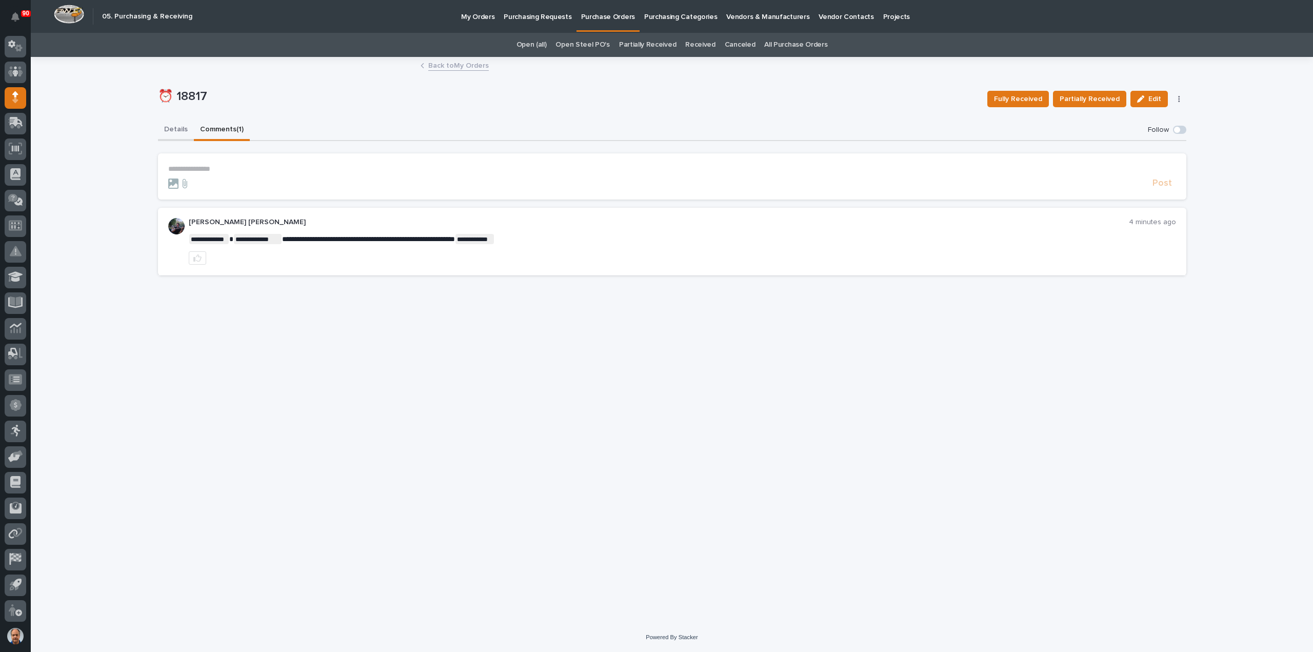
click at [170, 129] on button "Details" at bounding box center [176, 131] width 36 height 22
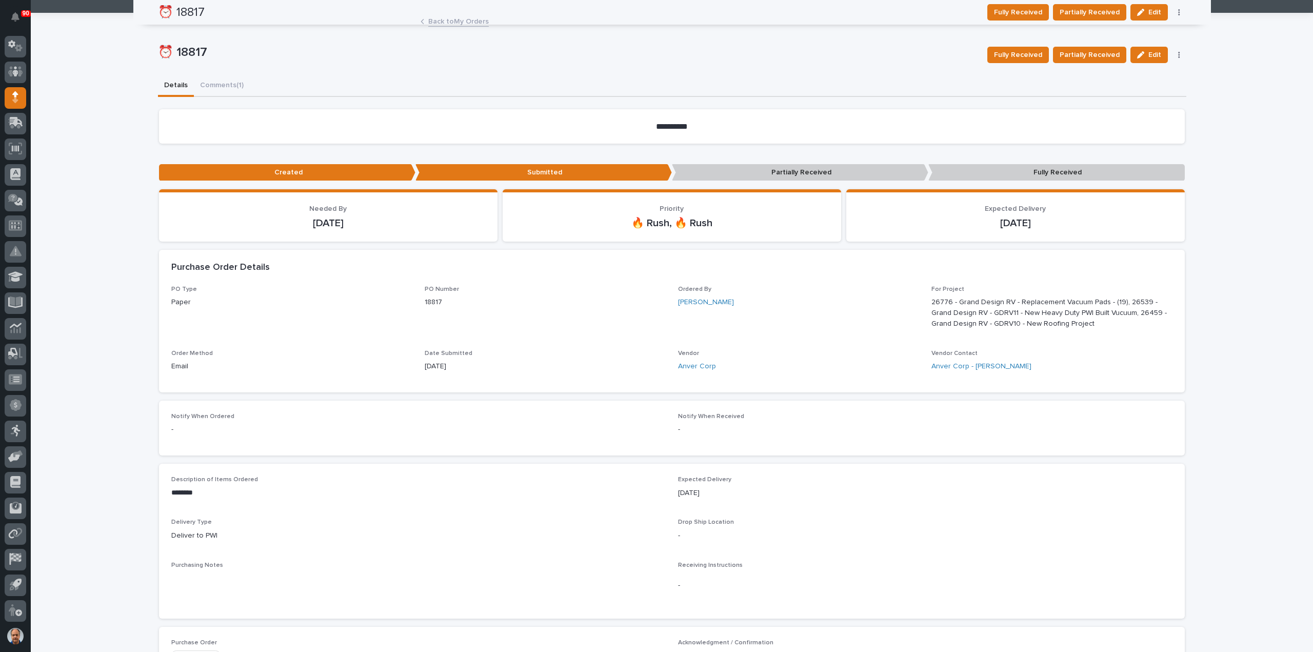
scroll to position [35, 0]
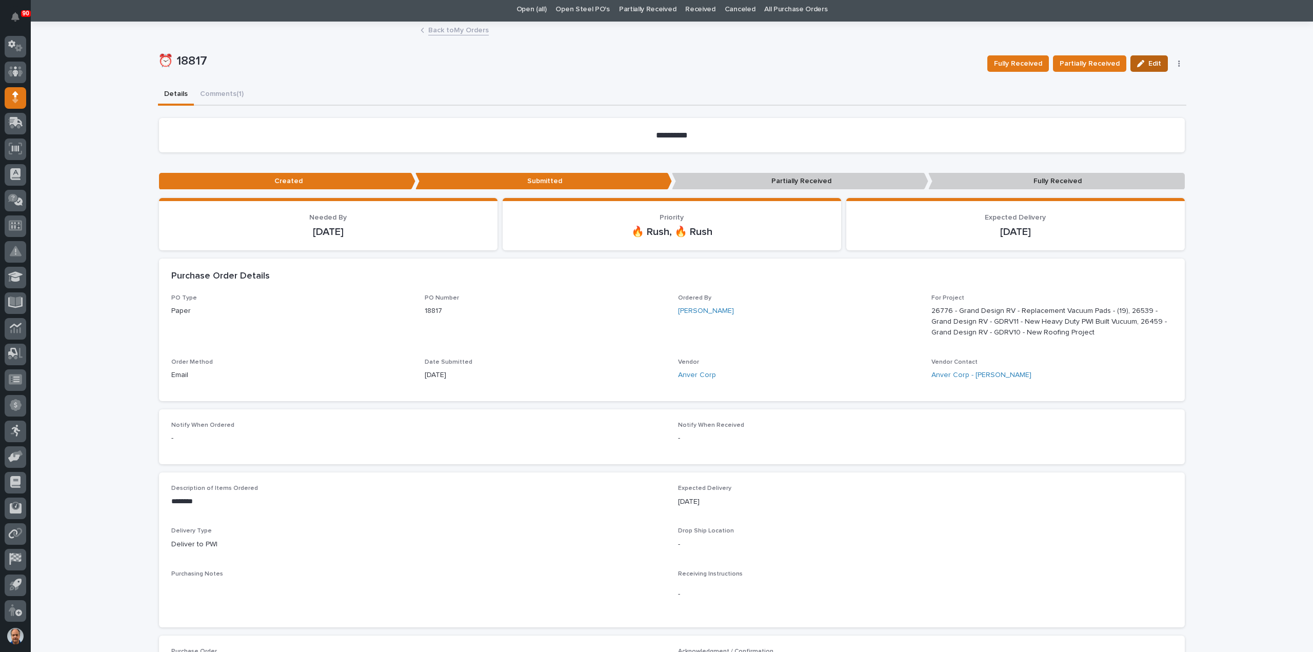
click at [1142, 60] on div "button" at bounding box center [1142, 63] width 11 height 7
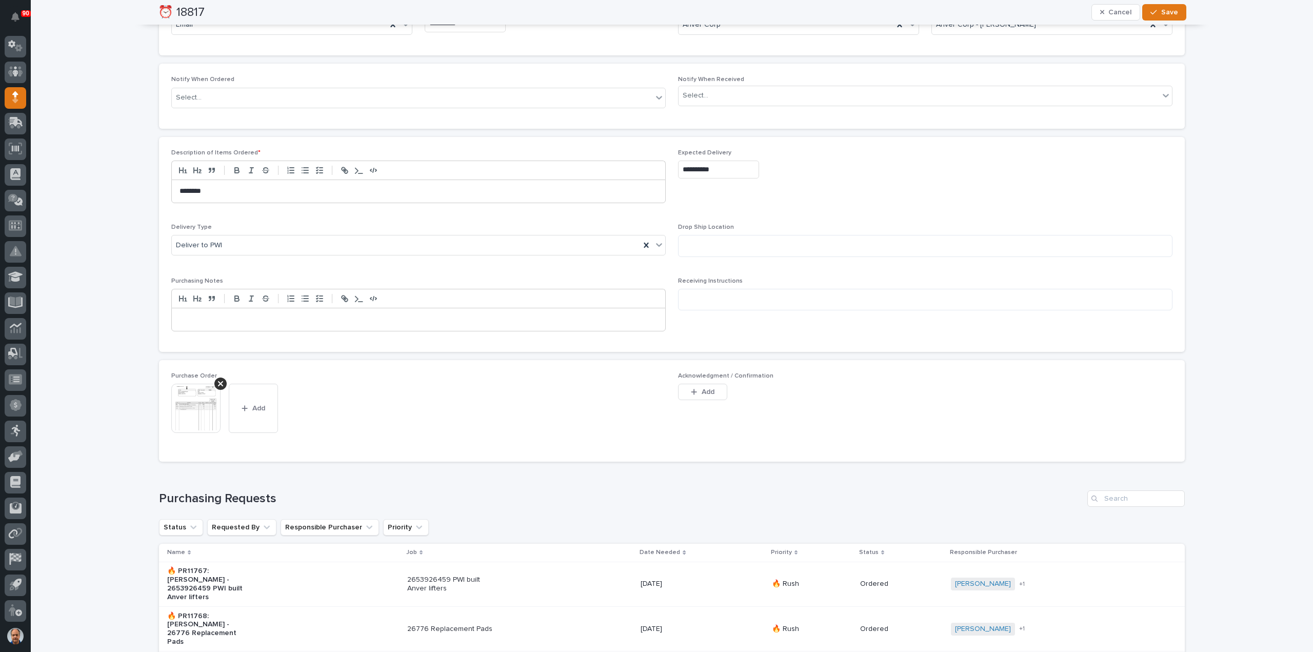
scroll to position [394, 0]
click at [705, 386] on span "Add" at bounding box center [708, 388] width 13 height 9
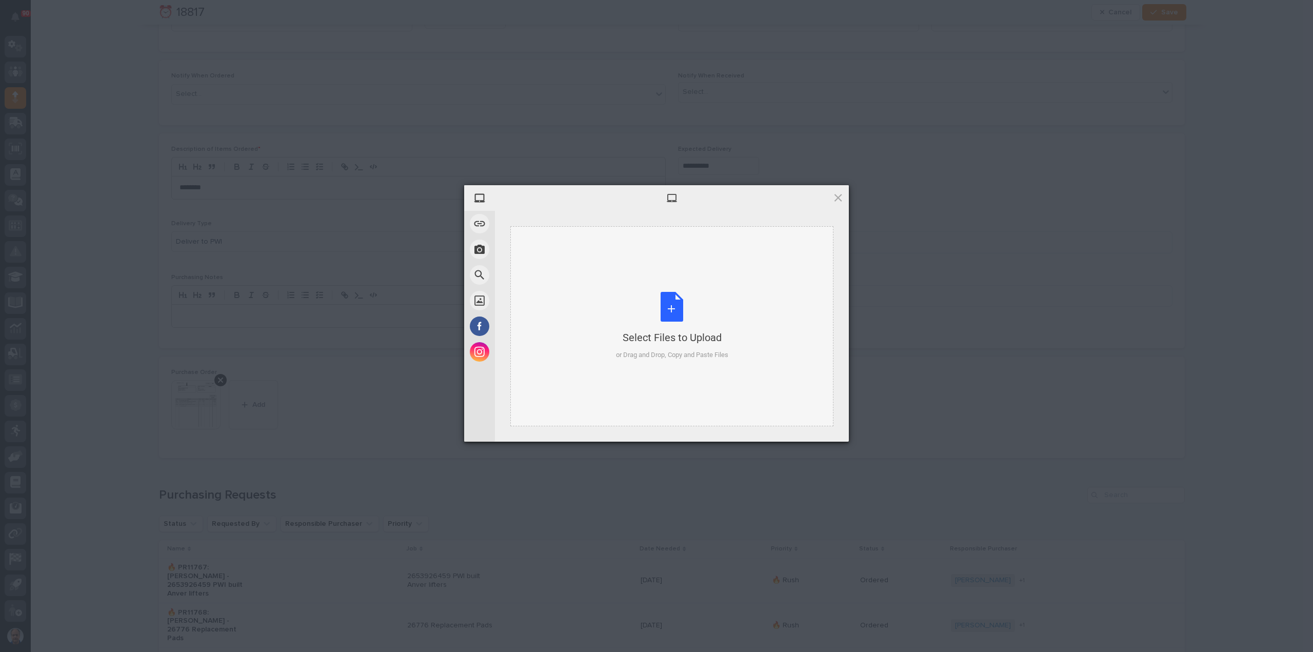
click at [673, 304] on div "Select Files to Upload or Drag and Drop, Copy and Paste Files" at bounding box center [672, 326] width 112 height 68
click at [823, 424] on span "Upload 1" at bounding box center [818, 428] width 20 height 8
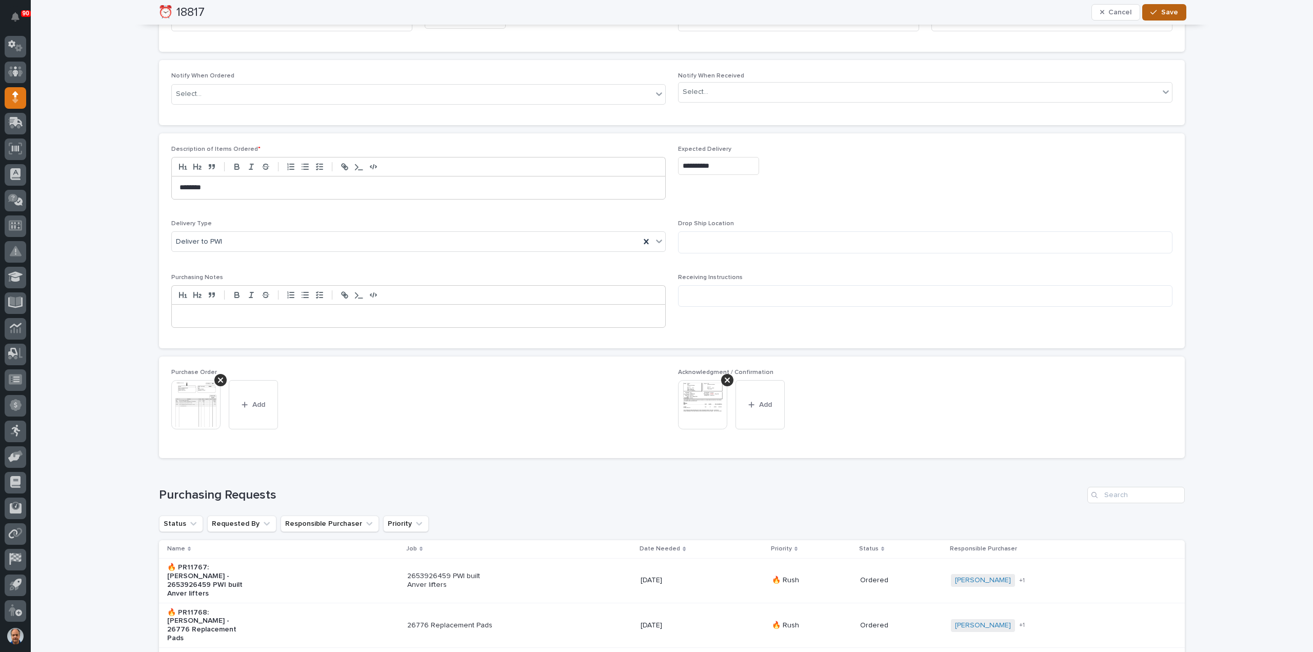
click at [1161, 12] on span "Save" at bounding box center [1169, 12] width 17 height 9
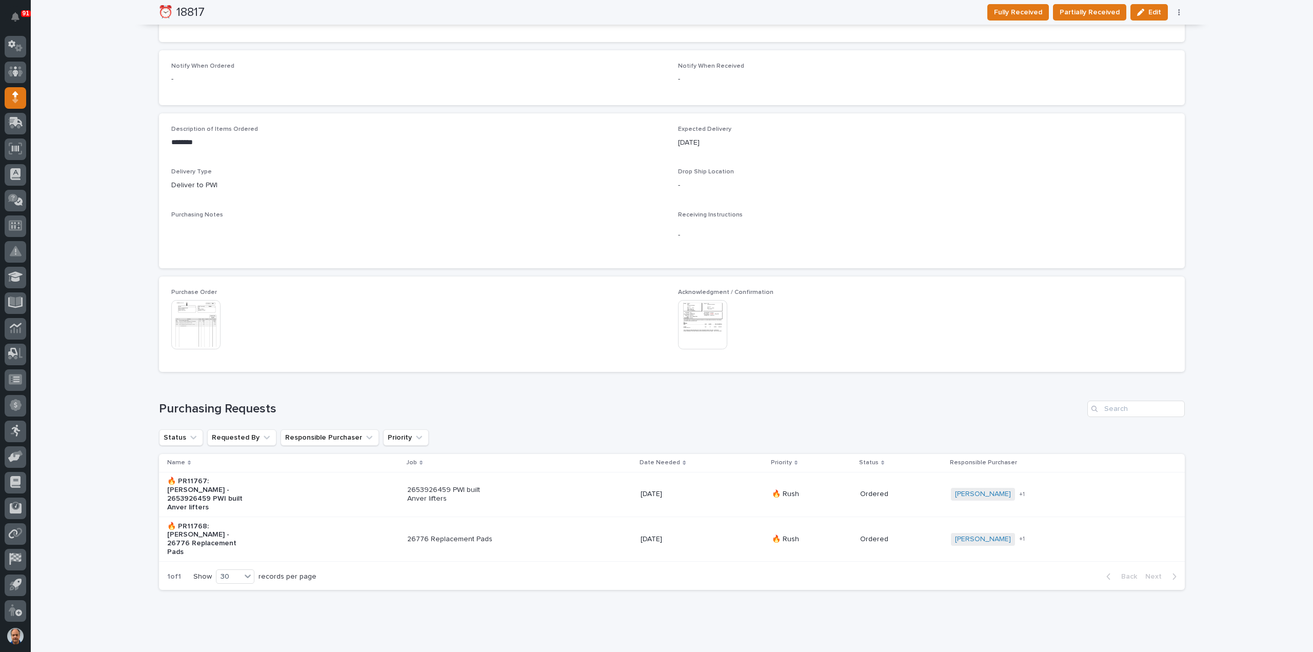
click at [455, 535] on p "26776 Replacement Pads" at bounding box center [450, 539] width 86 height 9
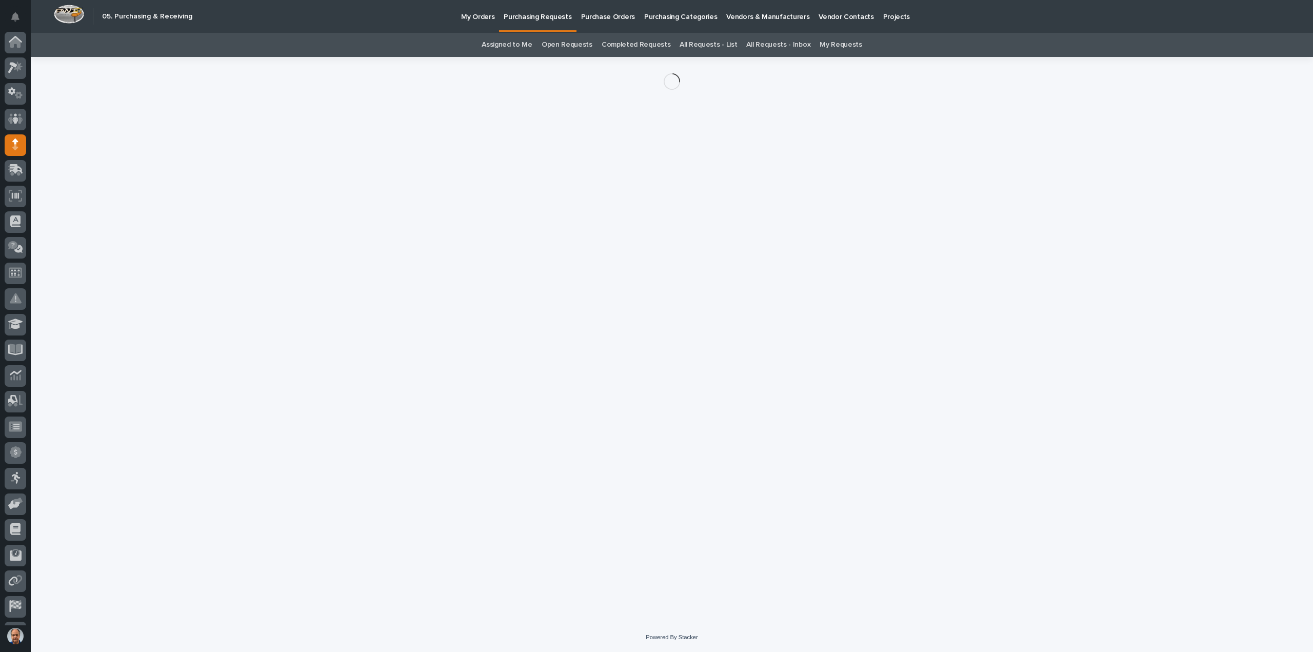
scroll to position [47, 0]
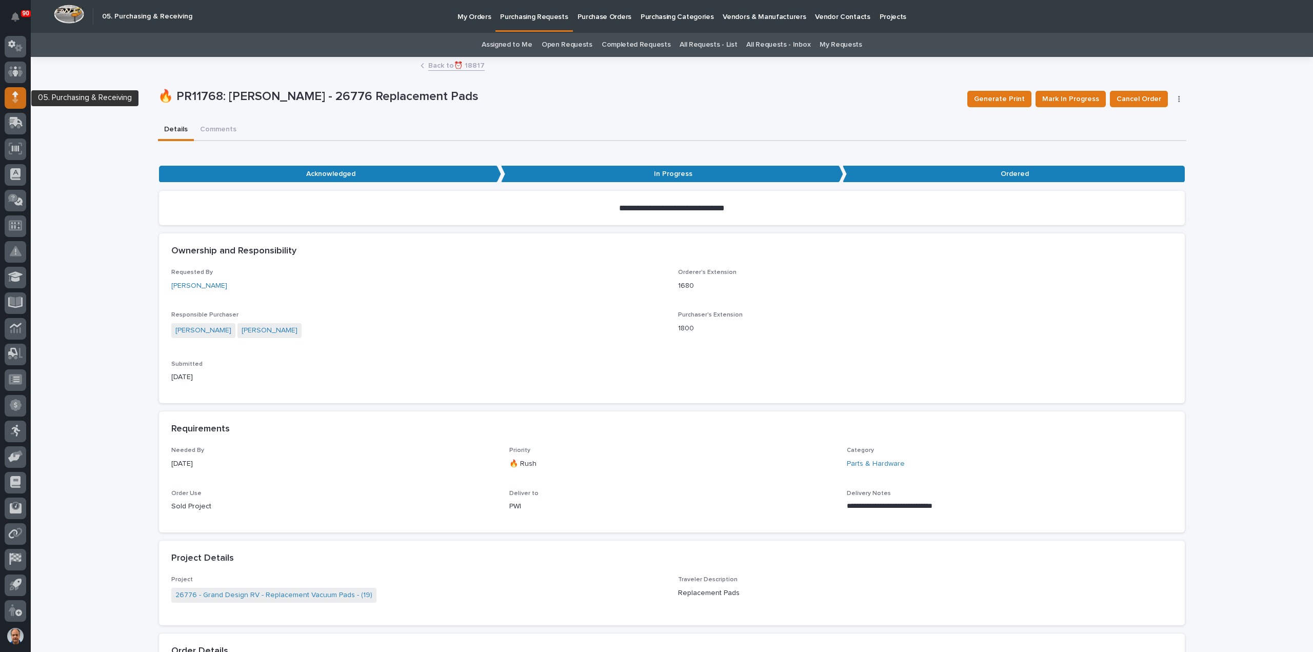
click at [11, 93] on div at bounding box center [16, 98] width 22 height 22
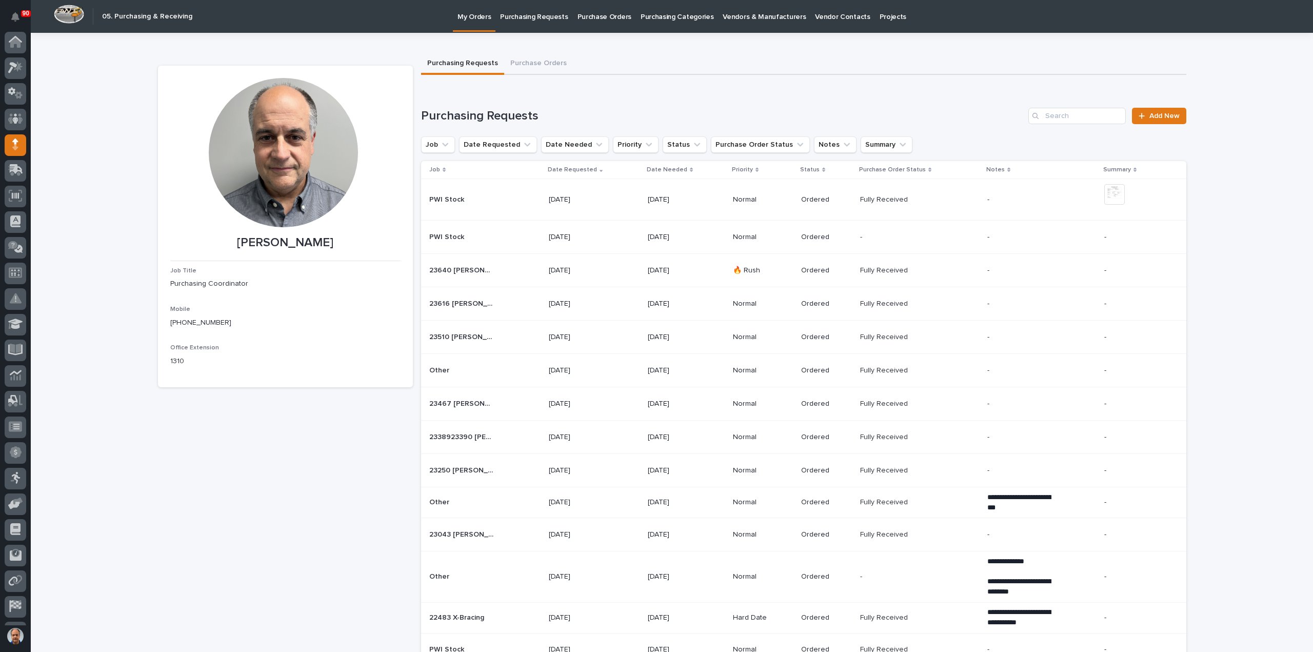
scroll to position [47, 0]
click at [535, 17] on p "Purchasing Requests" at bounding box center [534, 11] width 68 height 22
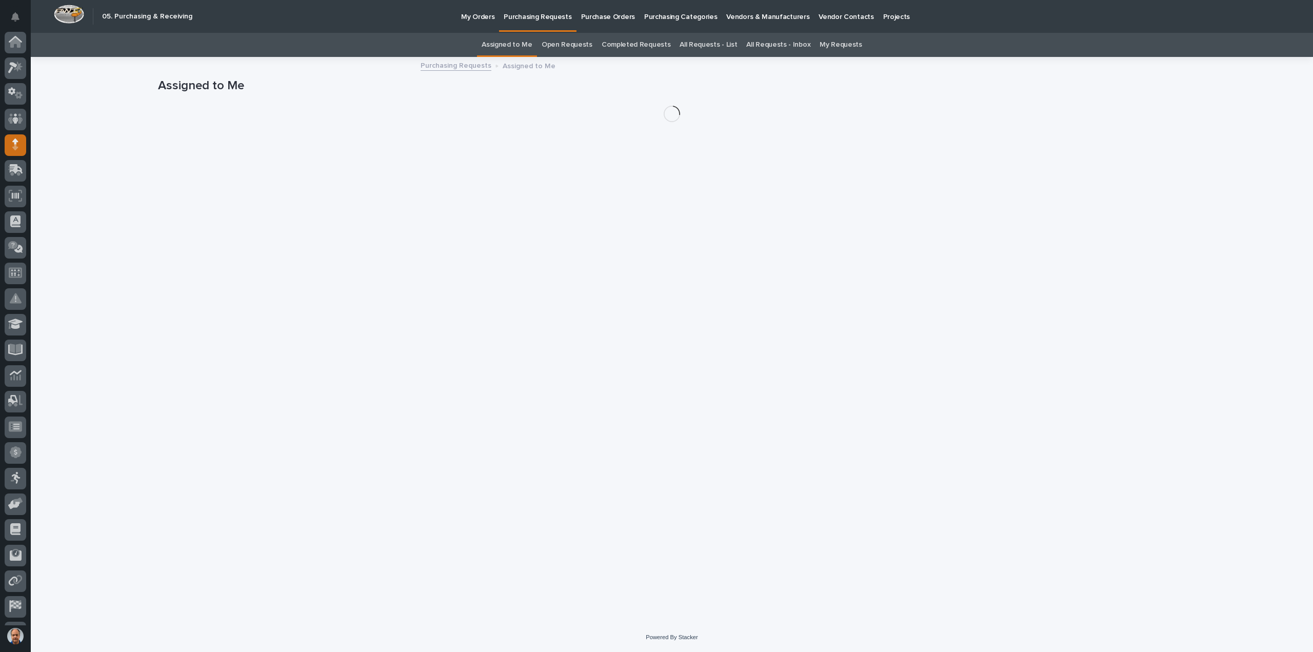
scroll to position [47, 0]
